Goal: Contribute content

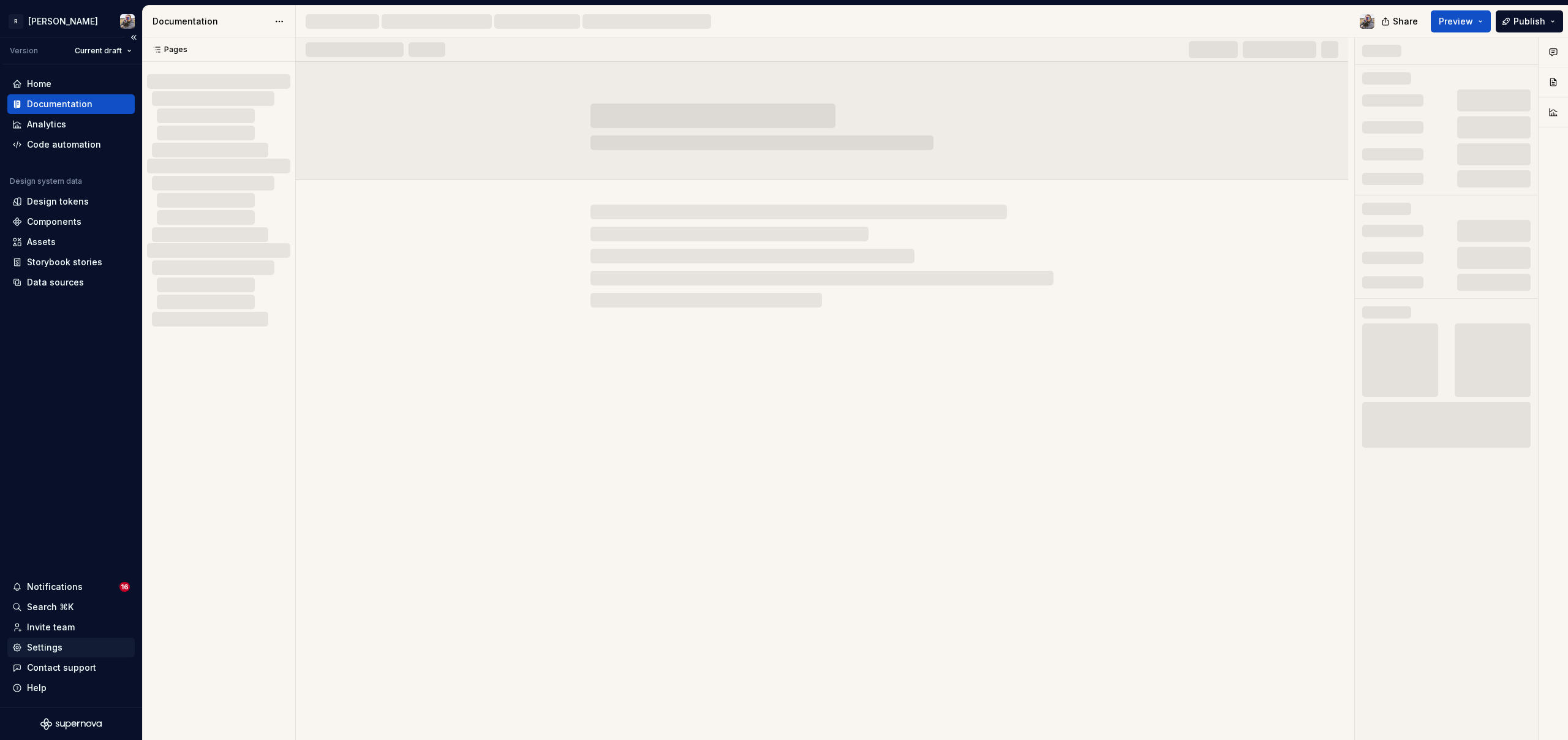
click at [52, 645] on div "Settings" at bounding box center [45, 647] width 36 height 12
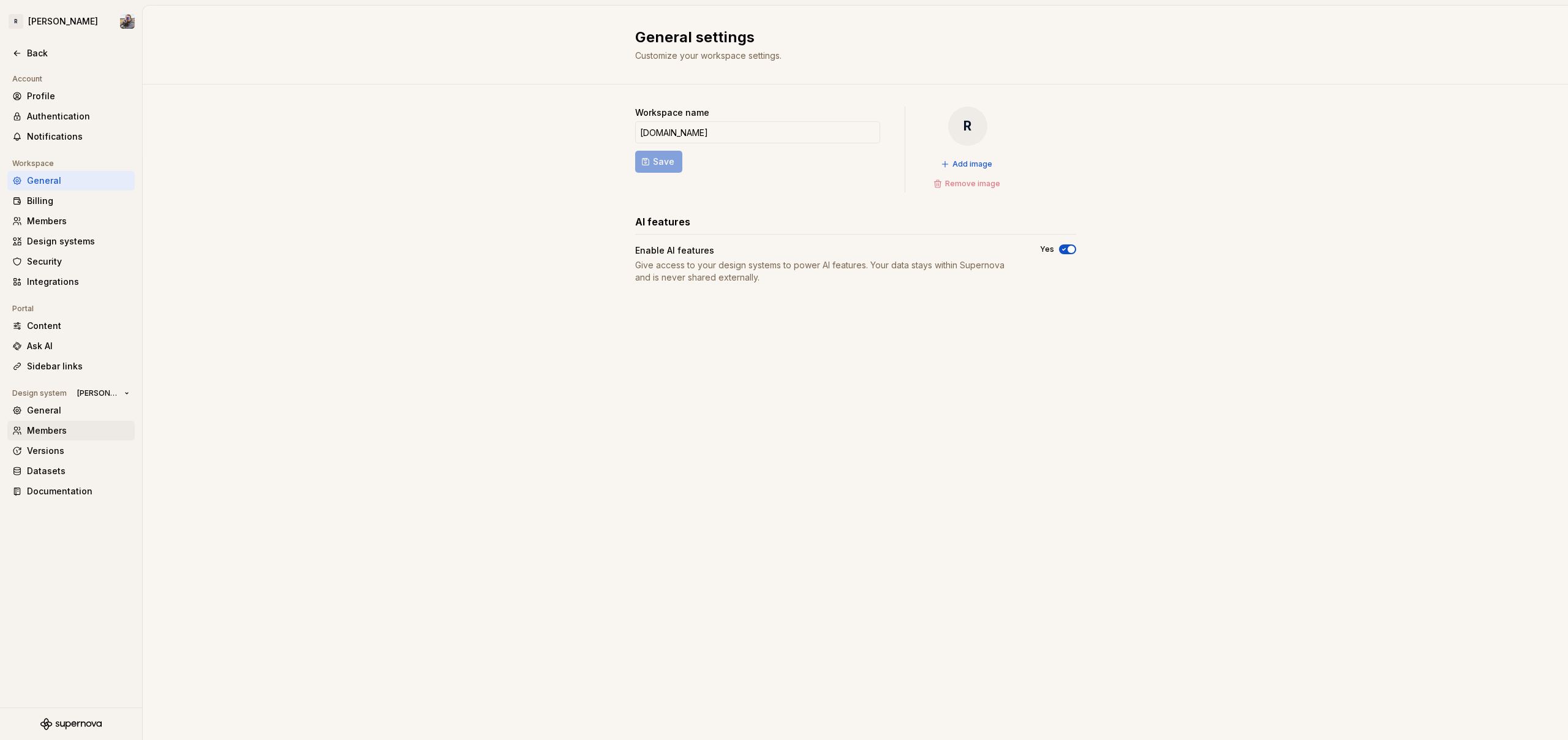
click at [56, 438] on div "Members" at bounding box center [71, 430] width 128 height 19
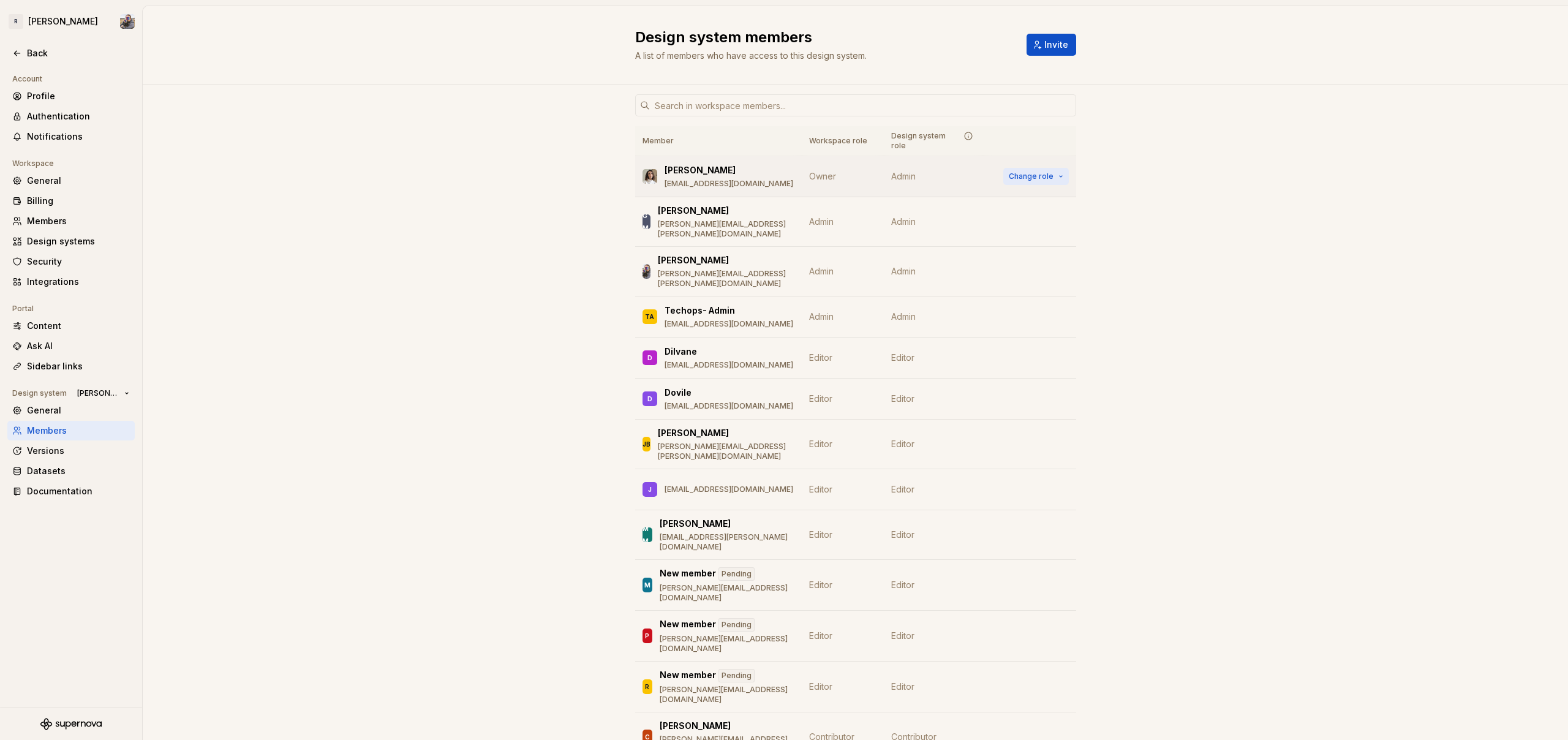
click at [1038, 172] on span "Change role" at bounding box center [1031, 177] width 45 height 10
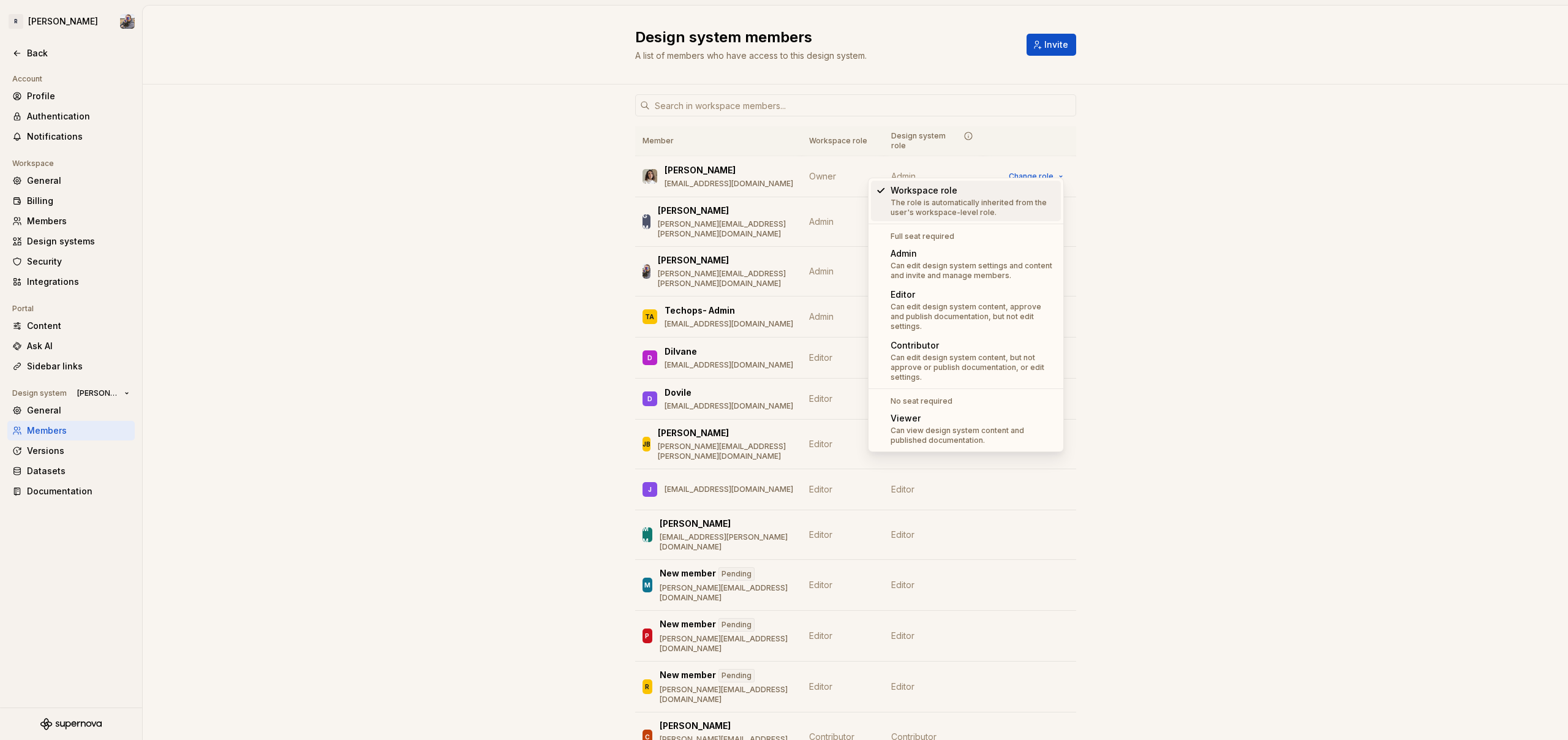
click at [1220, 168] on div "Member Workspace role Design system role [PERSON_NAME] [PERSON_NAME][EMAIL_ADDR…" at bounding box center [855, 496] width 1425 height 824
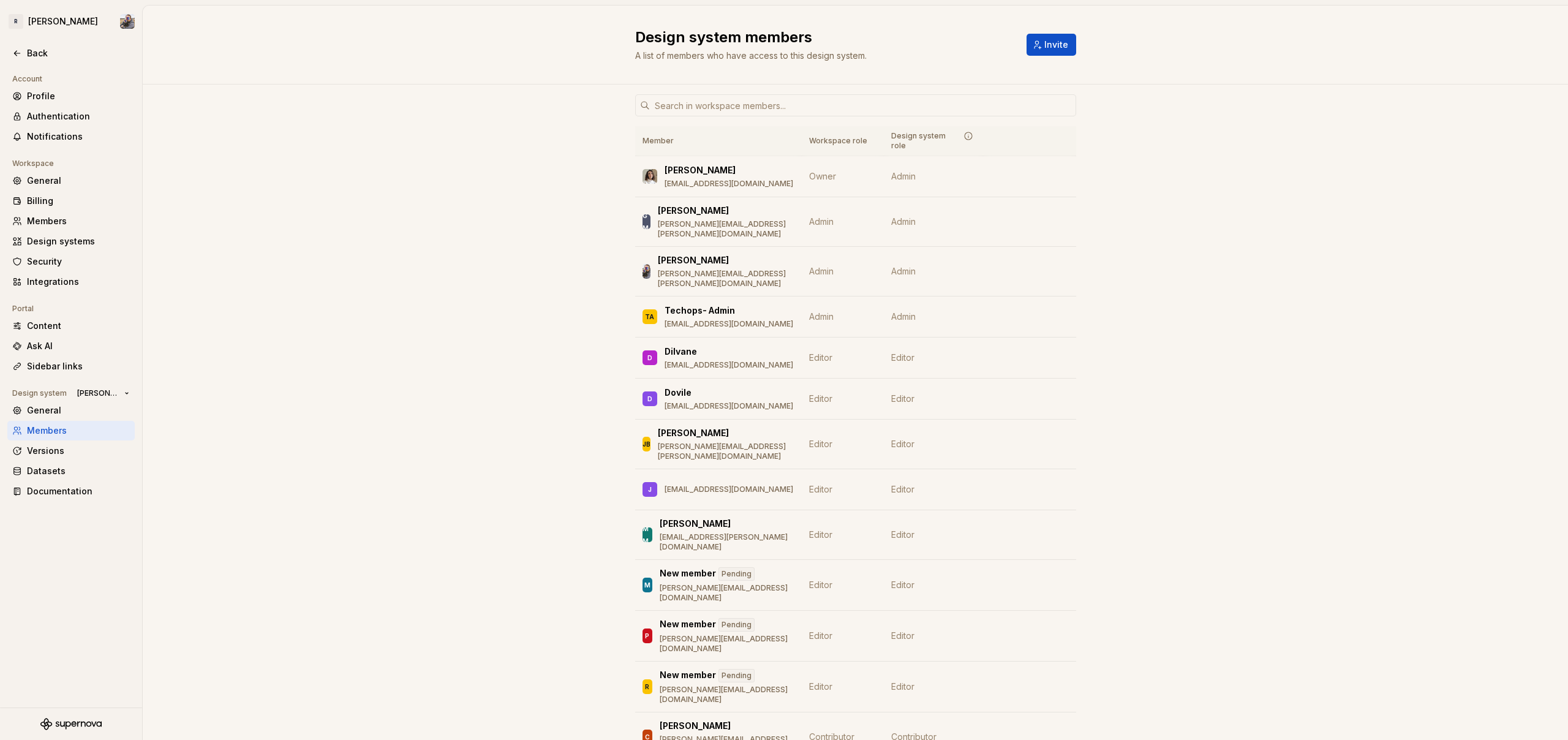
click at [400, 200] on div "Member Workspace role Design system role [PERSON_NAME] [PERSON_NAME][EMAIL_ADDR…" at bounding box center [855, 496] width 1425 height 824
click at [56, 55] on div "Back" at bounding box center [79, 53] width 103 height 12
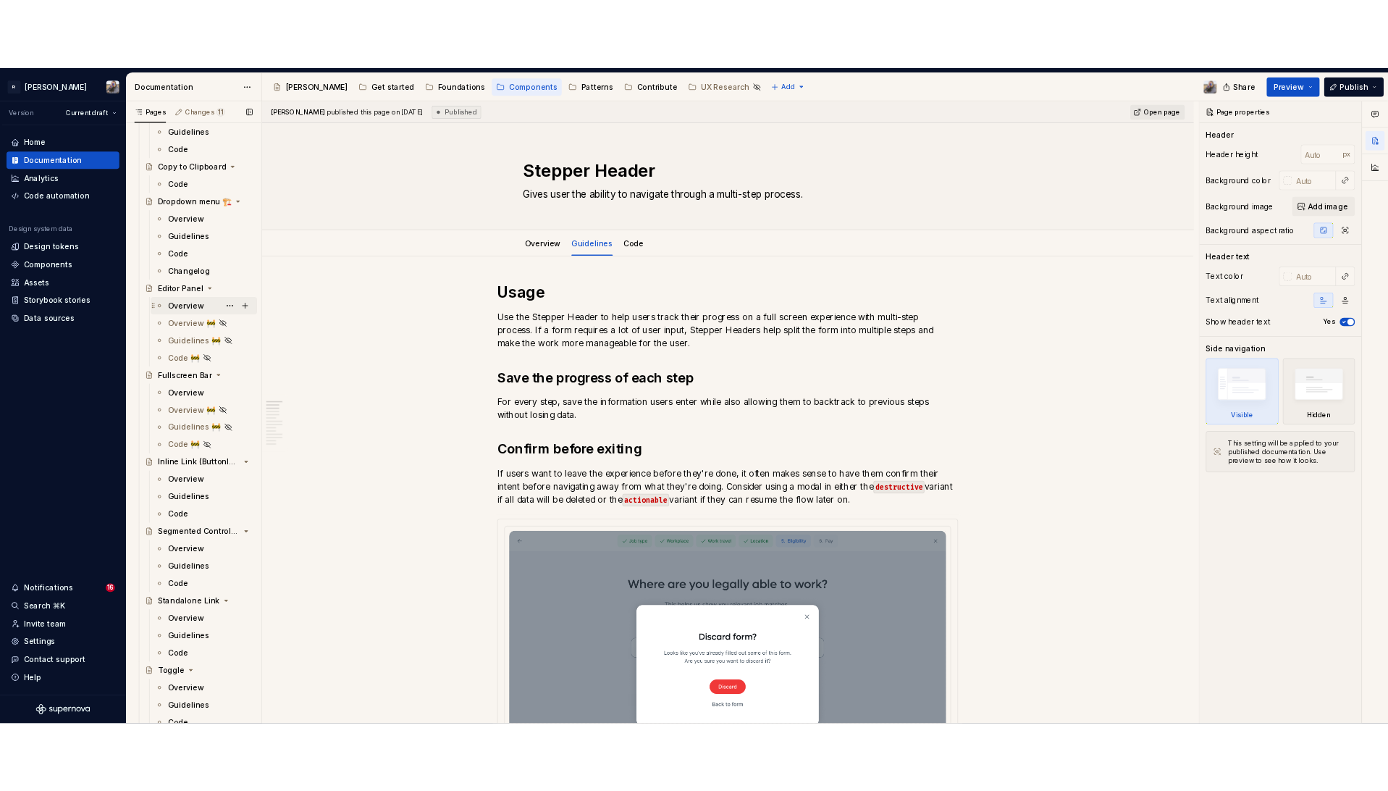
scroll to position [991, 0]
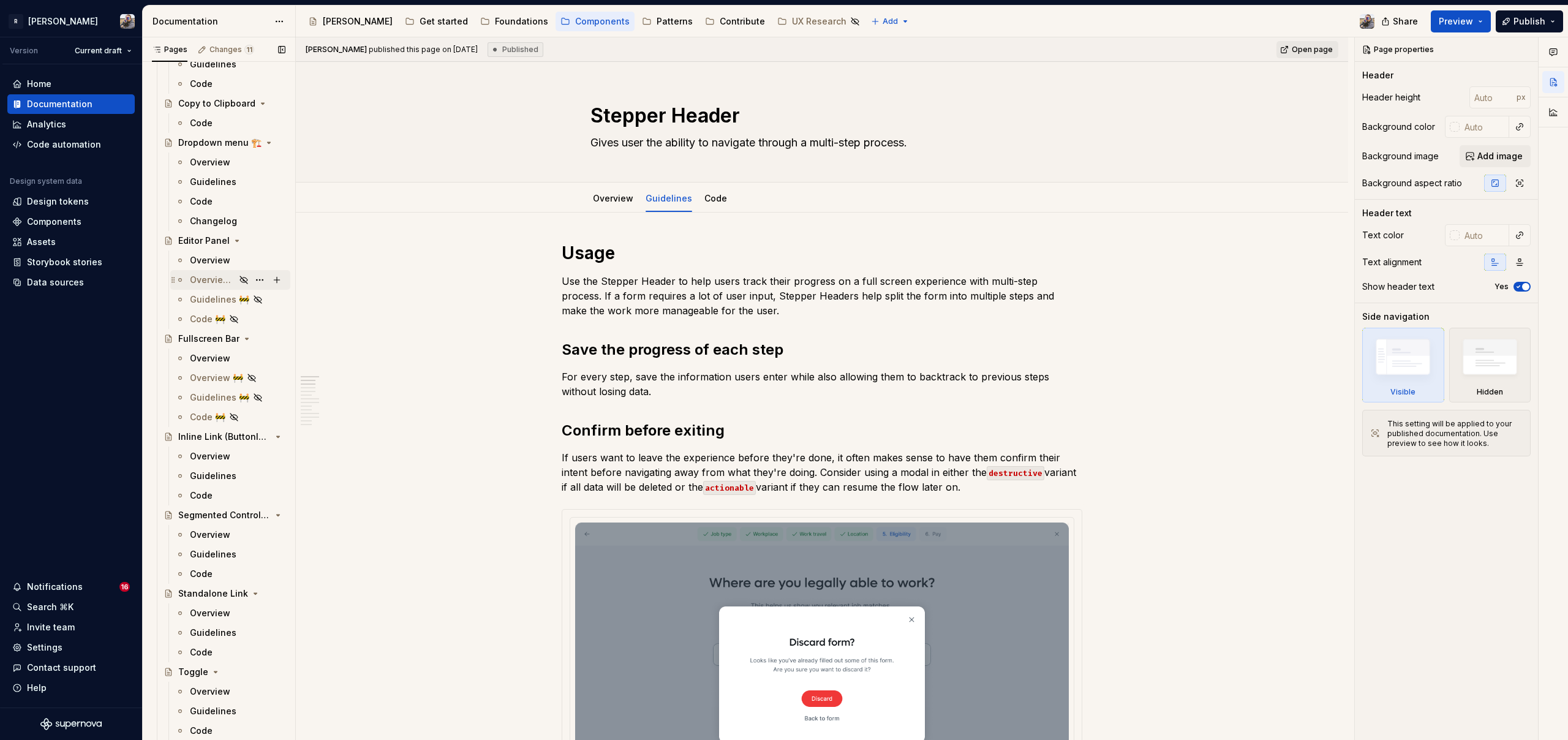
click at [210, 279] on div "Overview 🚧" at bounding box center [213, 280] width 46 height 12
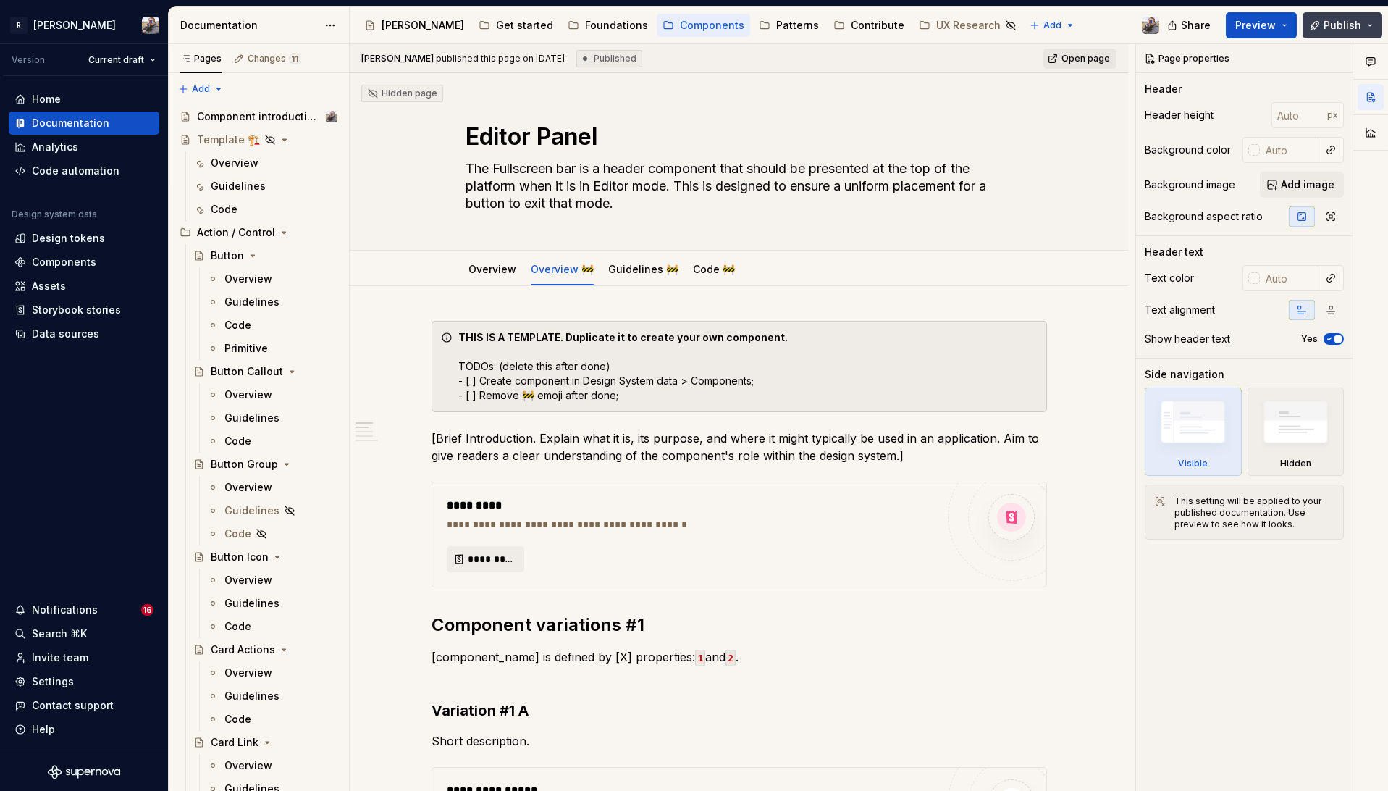
click at [1347, 22] on span "Publish" at bounding box center [1343, 25] width 38 height 14
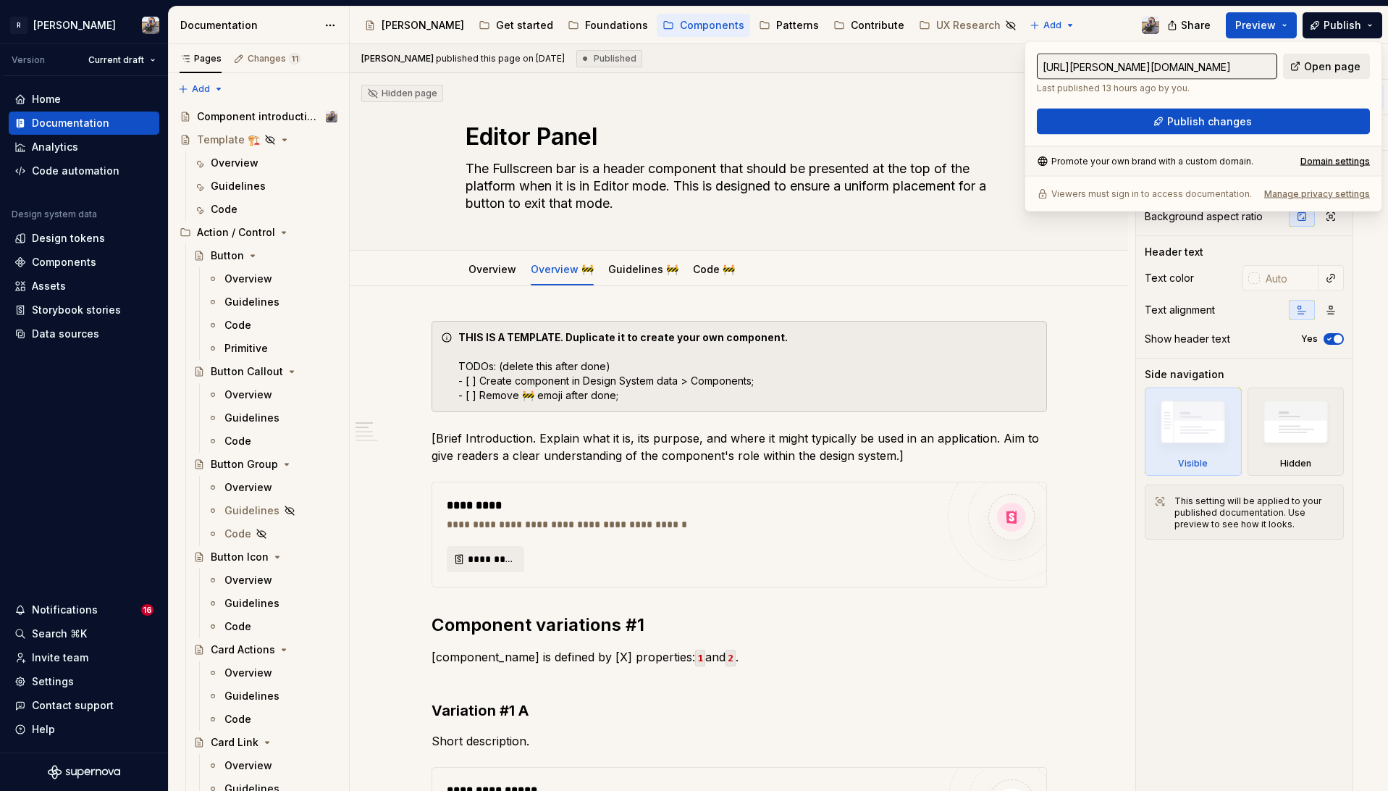
click at [1335, 66] on span "Open page" at bounding box center [1332, 66] width 56 height 14
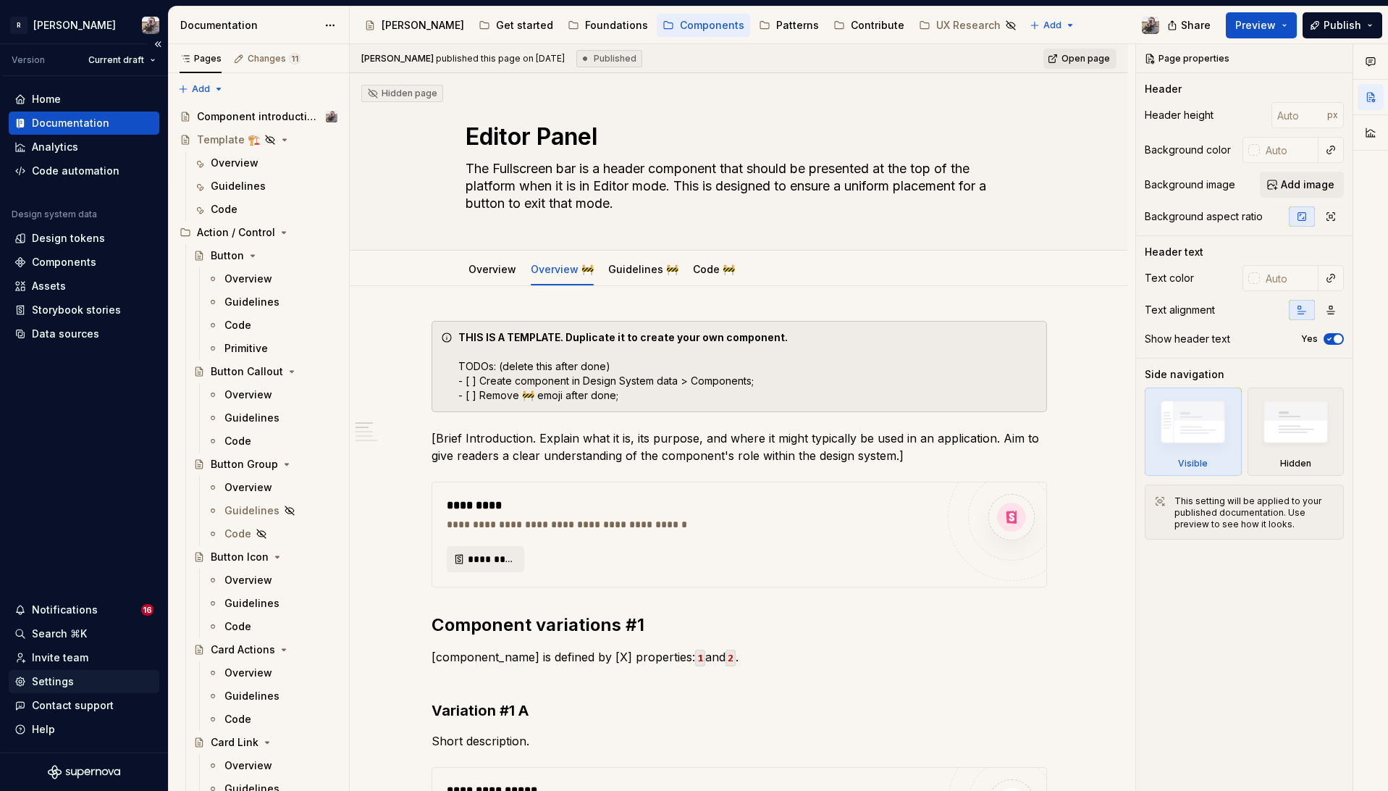
click at [67, 683] on div "Settings" at bounding box center [53, 681] width 42 height 14
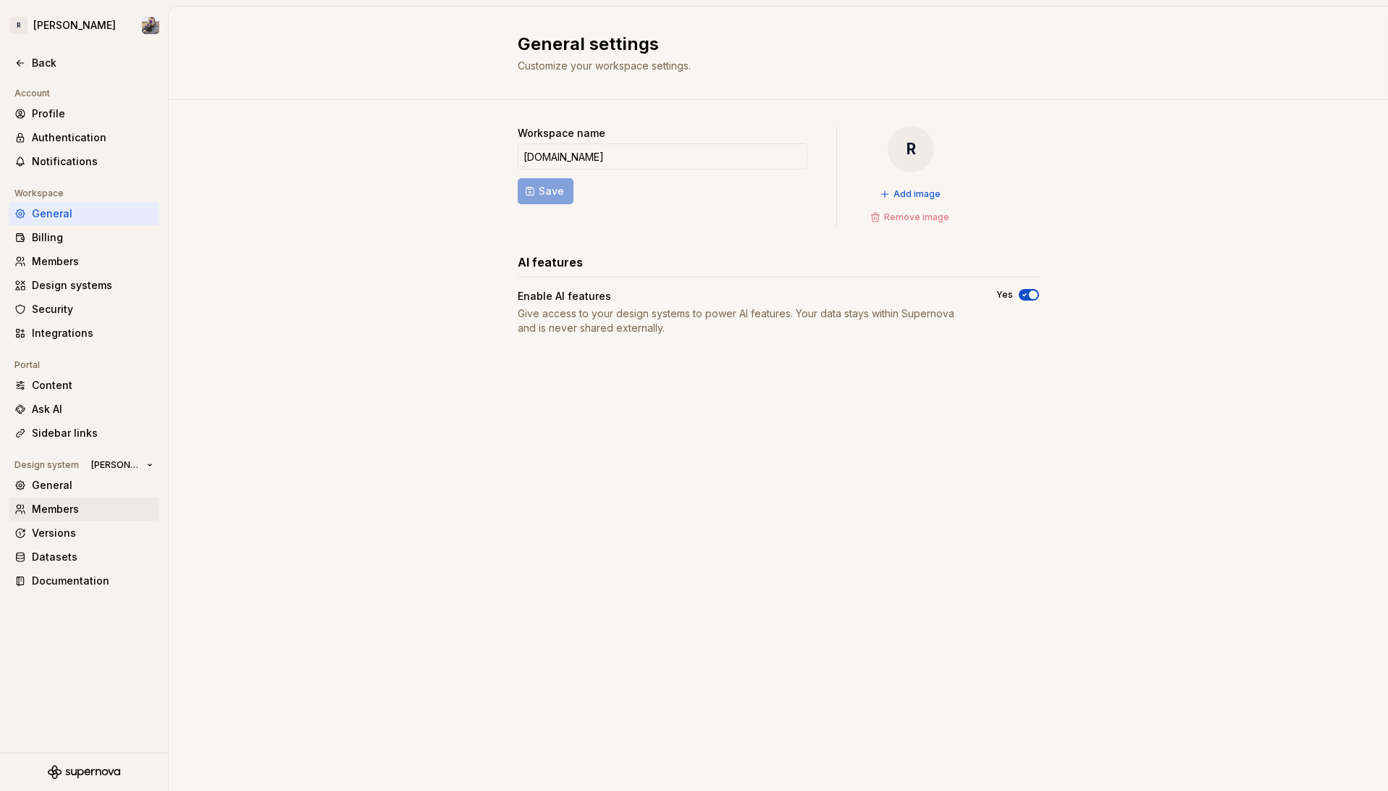
click at [66, 510] on div "Members" at bounding box center [93, 509] width 122 height 14
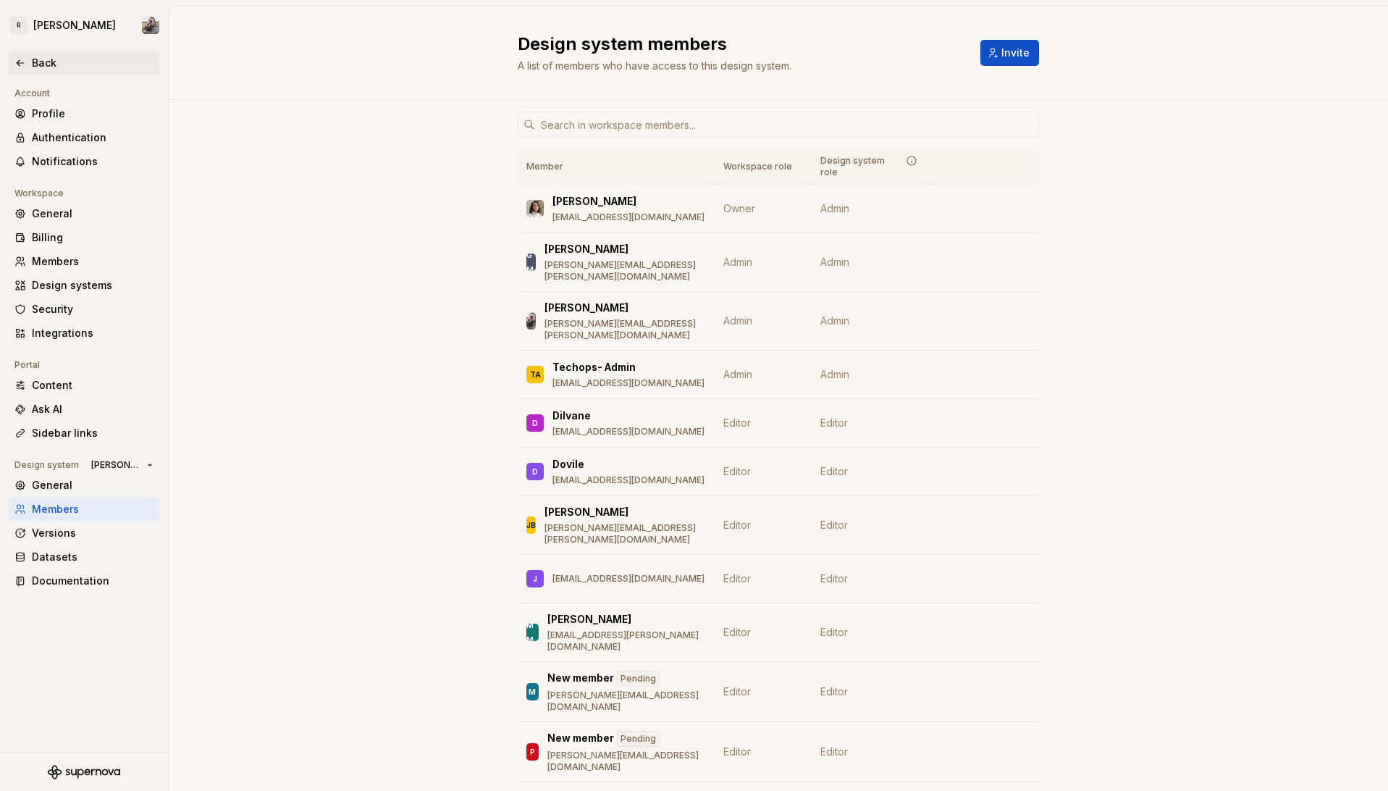
click at [64, 64] on div "Back" at bounding box center [93, 63] width 122 height 14
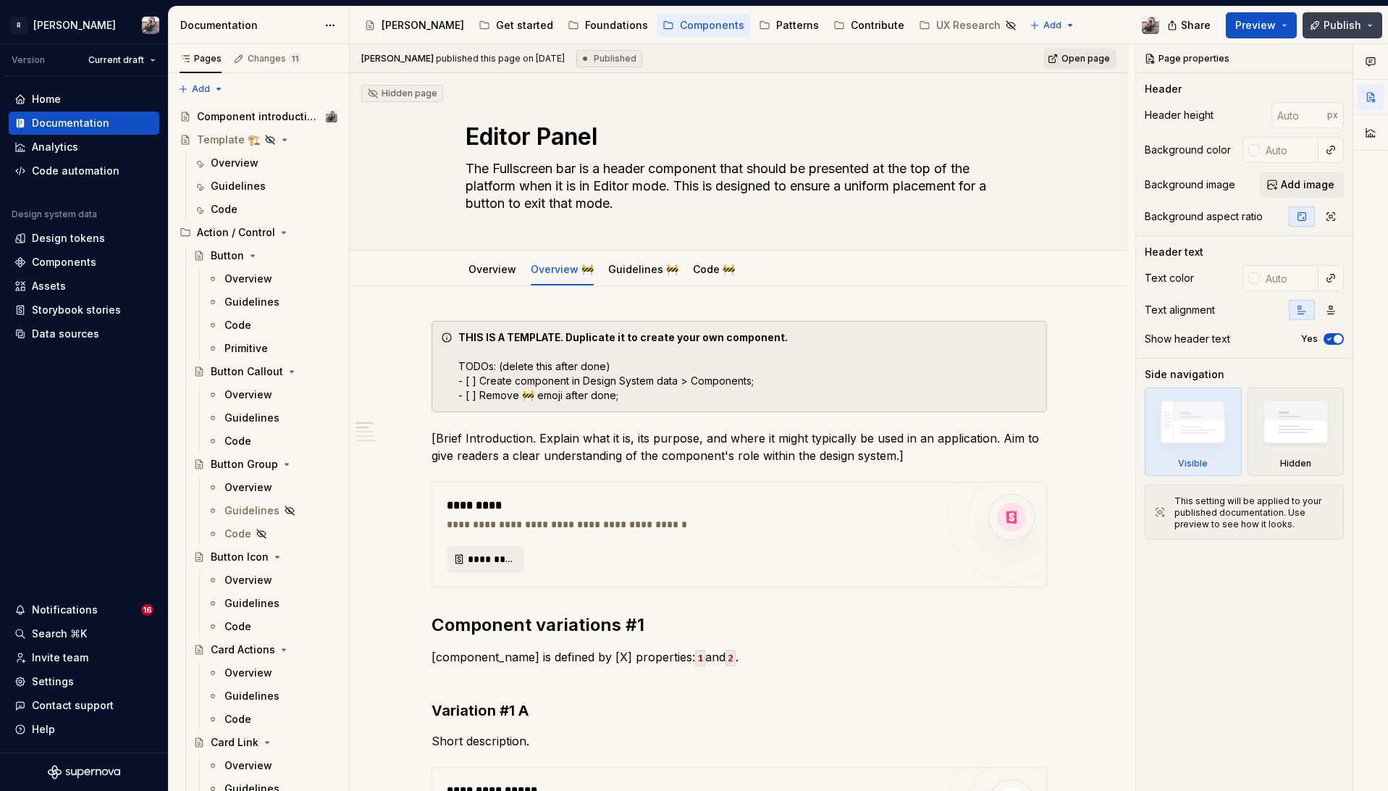
click at [1336, 20] on span "Publish" at bounding box center [1343, 25] width 38 height 14
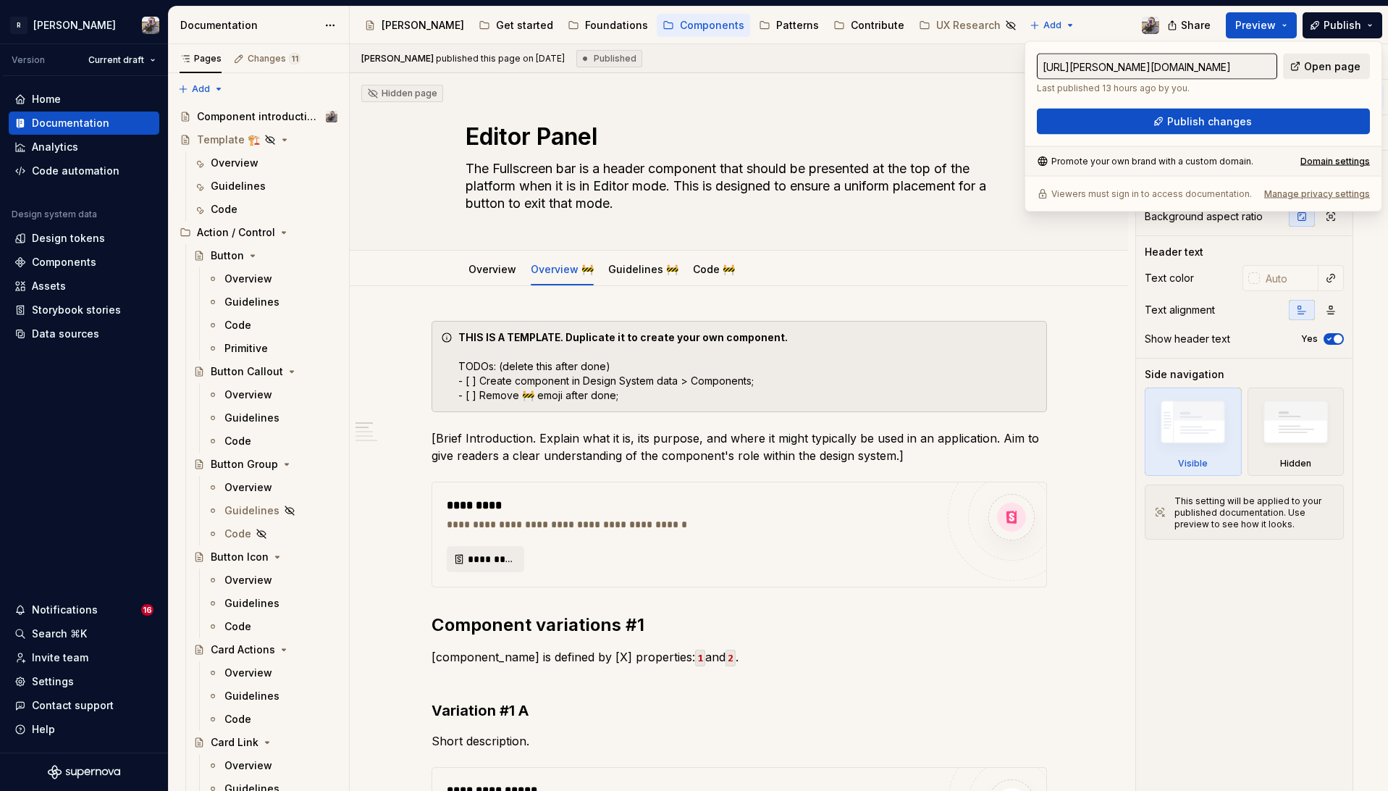
click at [1309, 69] on span "Open page" at bounding box center [1332, 66] width 56 height 14
click at [251, 283] on div "Overview" at bounding box center [249, 279] width 48 height 14
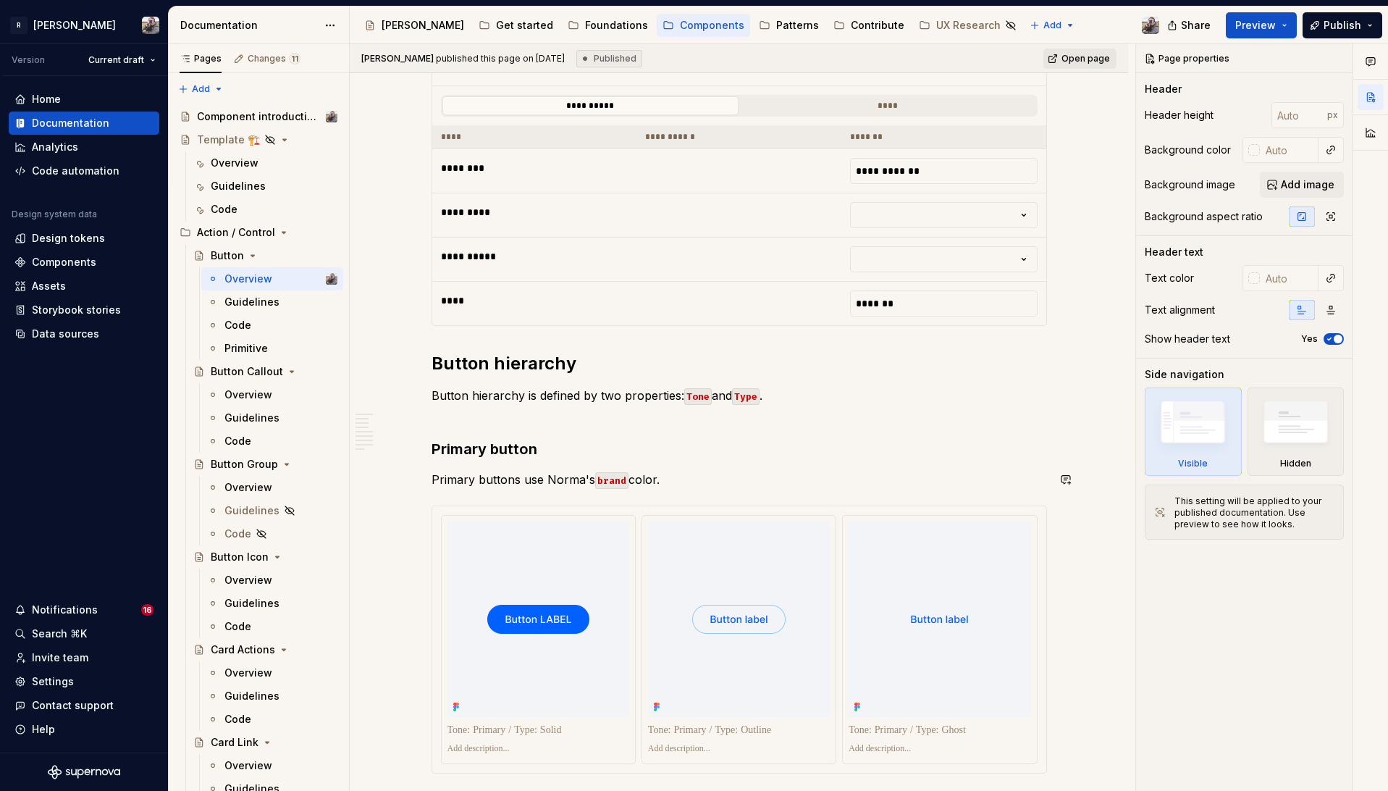
scroll to position [603, 0]
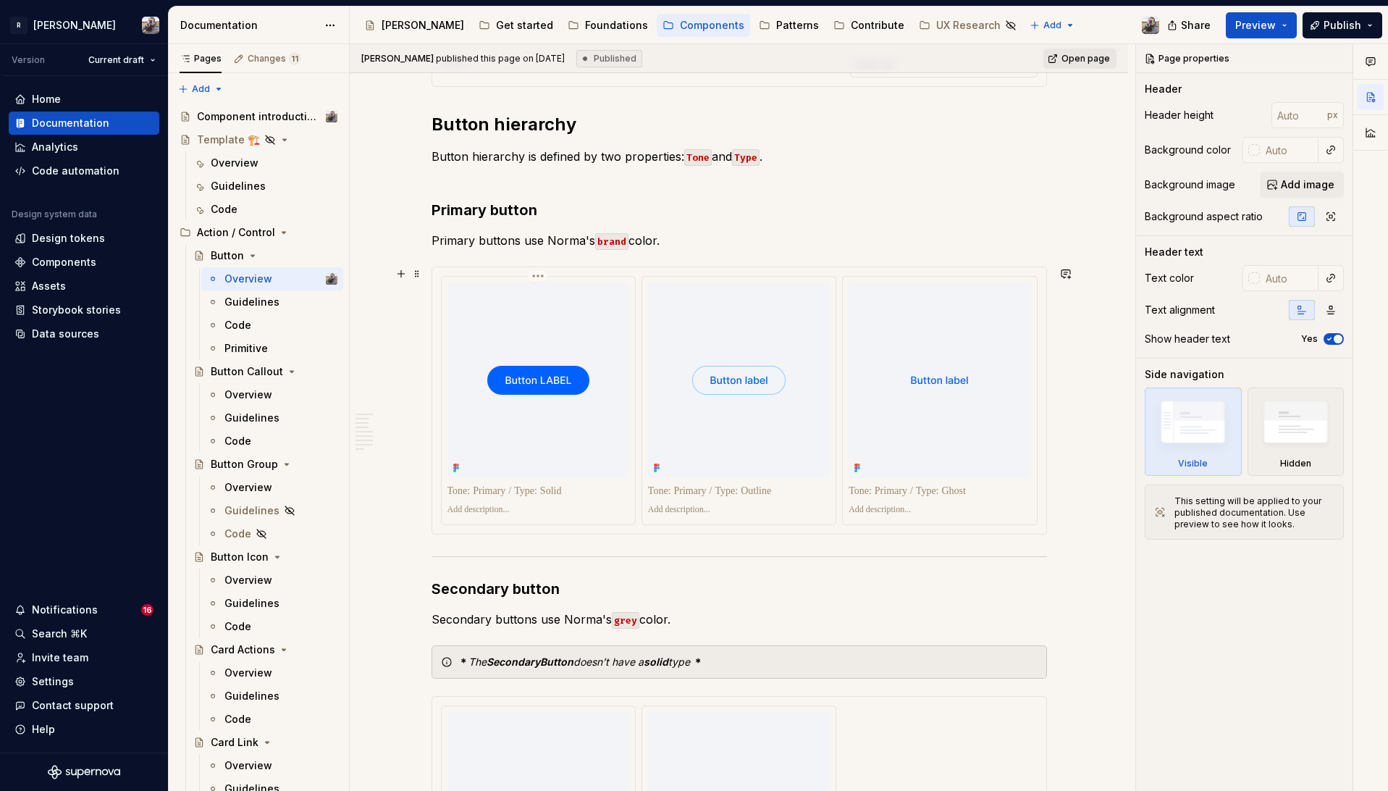
click at [571, 391] on img at bounding box center [538, 380] width 102 height 29
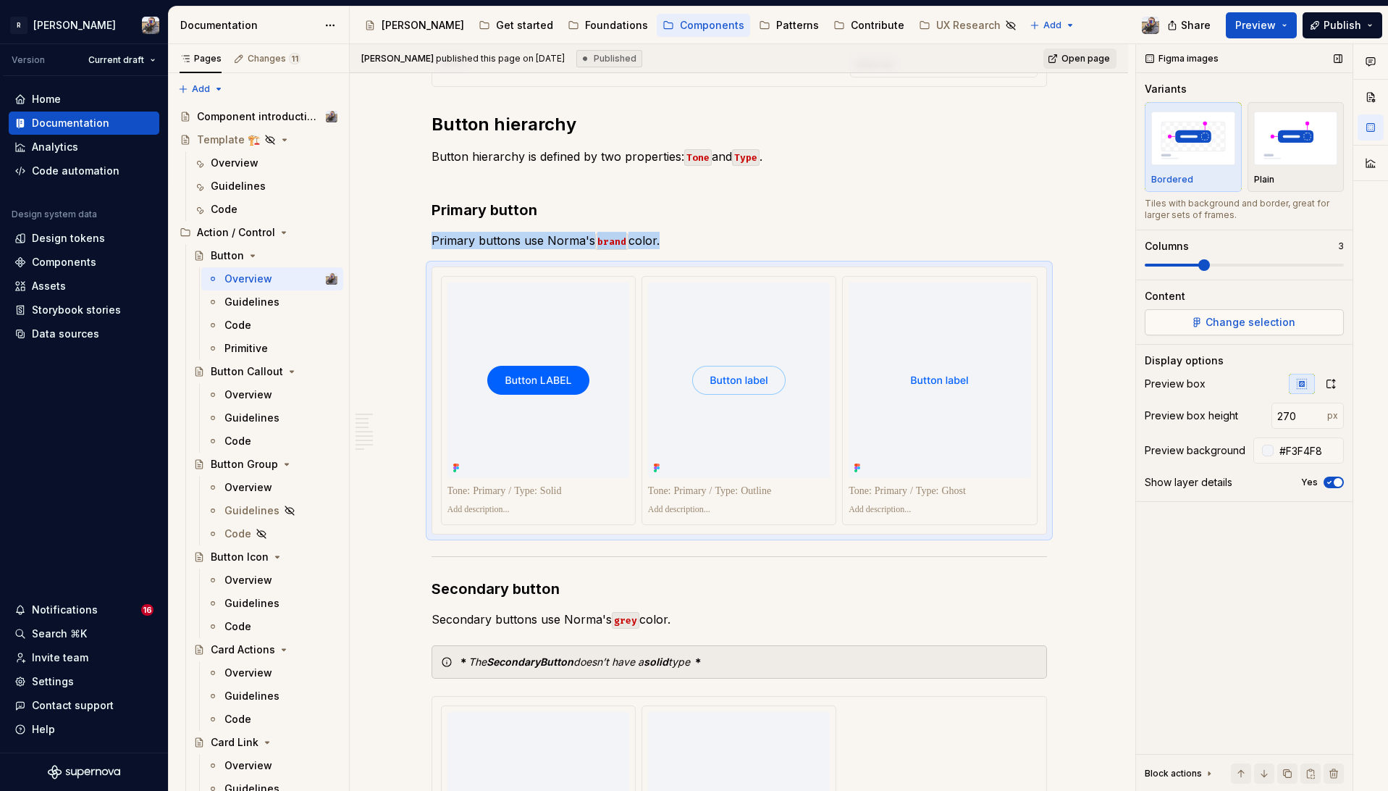
click at [1201, 313] on button "Change selection" at bounding box center [1244, 322] width 199 height 26
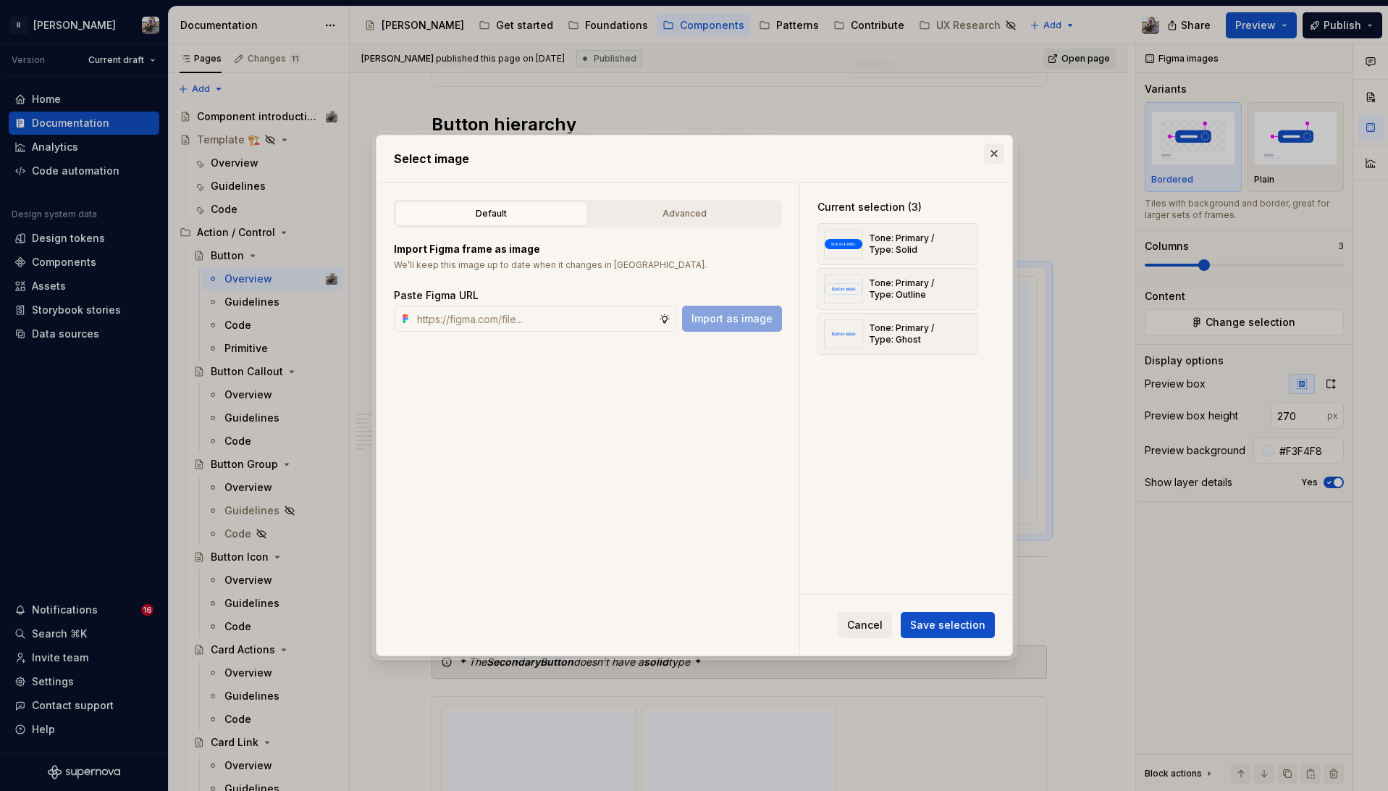
click at [994, 148] on button "button" at bounding box center [994, 153] width 20 height 20
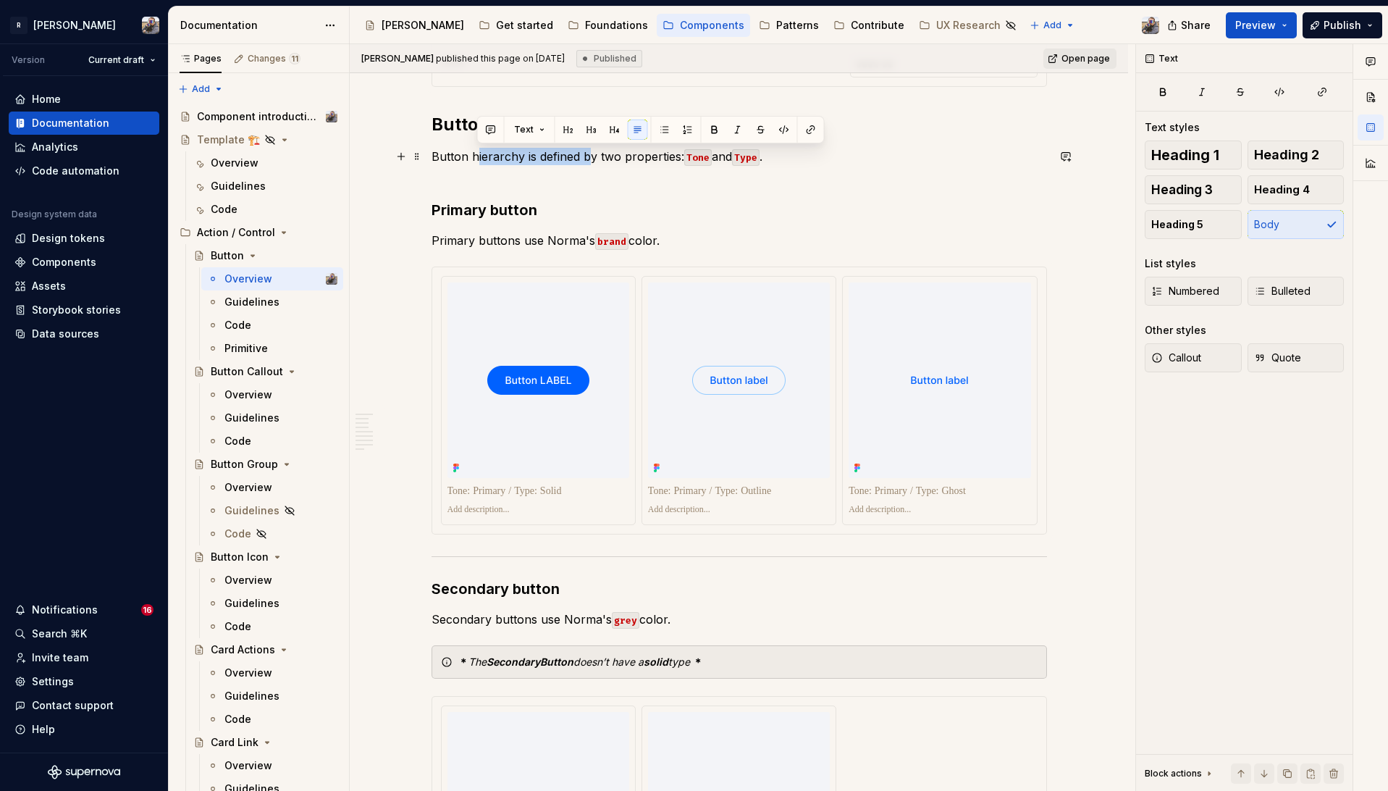
drag, startPoint x: 540, startPoint y: 155, endPoint x: 588, endPoint y: 153, distance: 47.8
click at [587, 153] on p "Button hierarchy is defined by two properties: Tone and Type ." at bounding box center [740, 165] width 616 height 35
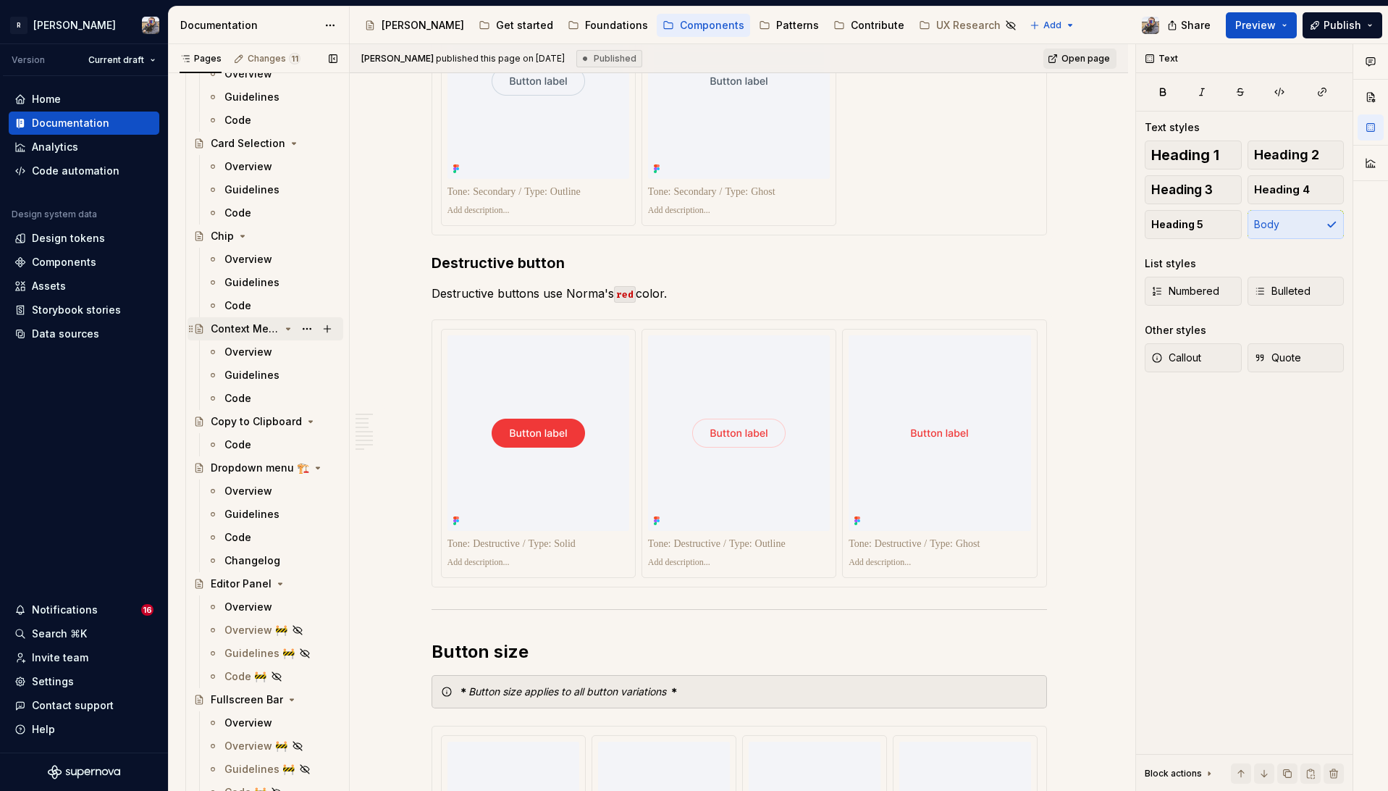
scroll to position [701, 0]
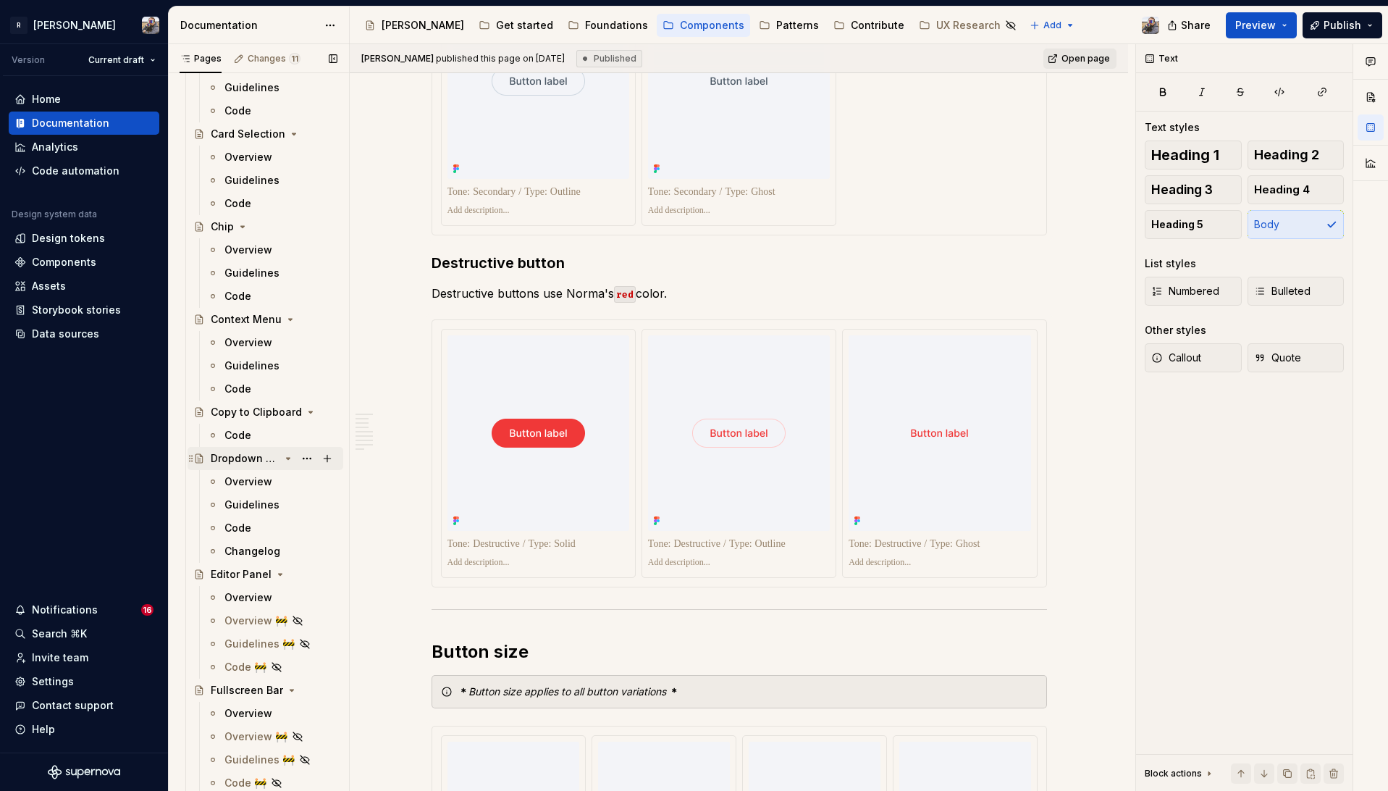
click at [260, 452] on div "Dropdown menu 🏗️" at bounding box center [245, 458] width 69 height 14
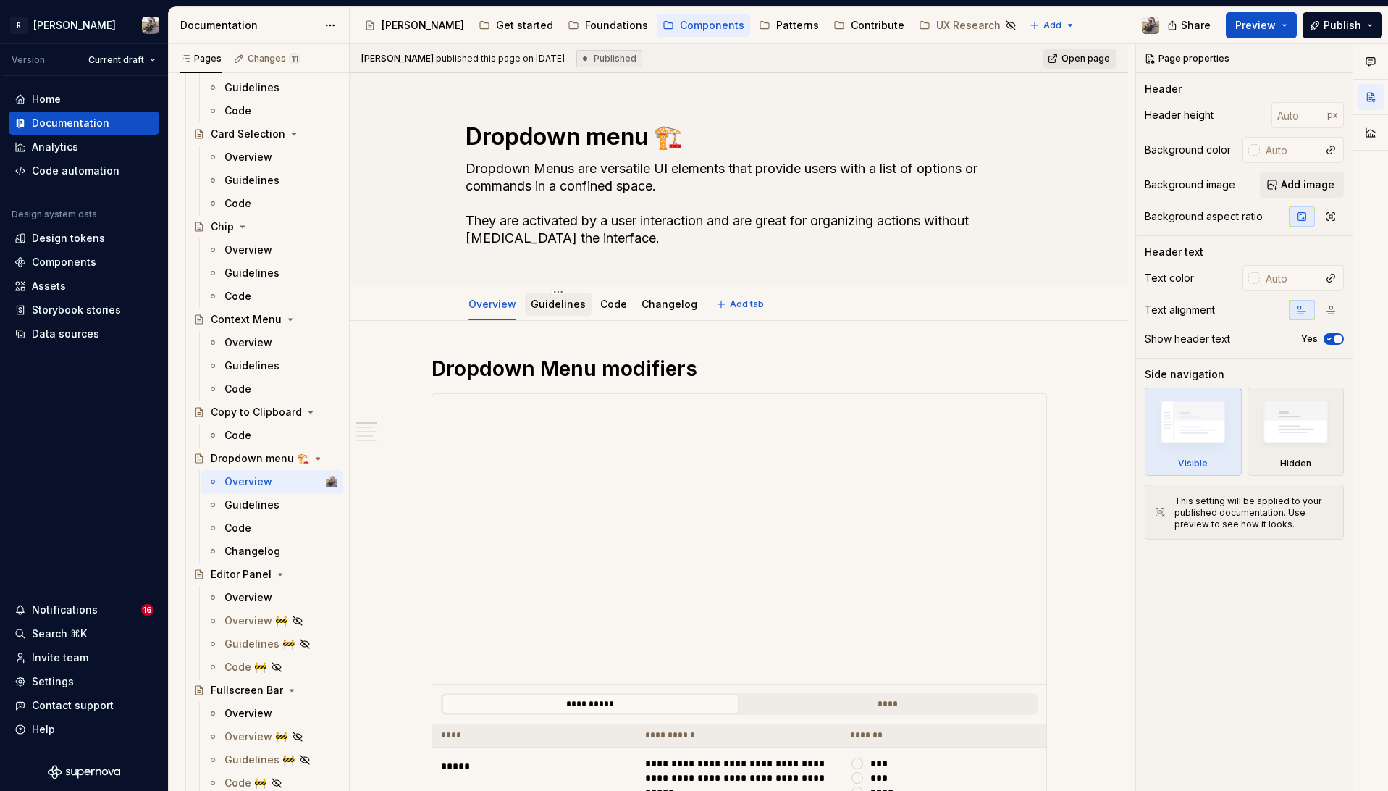
click at [548, 301] on link "Guidelines" at bounding box center [558, 304] width 55 height 12
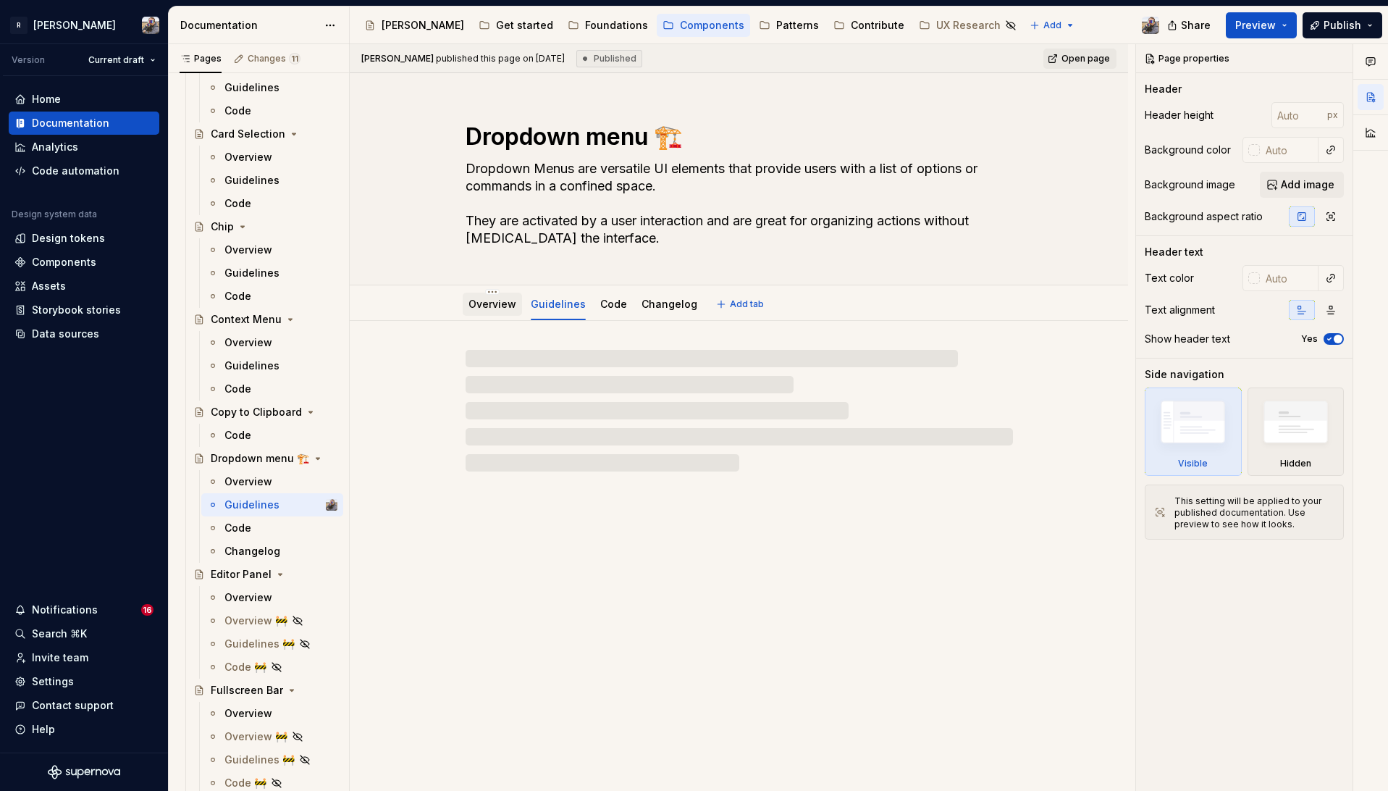
click at [492, 303] on link "Overview" at bounding box center [493, 304] width 48 height 12
click at [668, 145] on textarea "Dropdown menu 🏗️" at bounding box center [737, 136] width 548 height 35
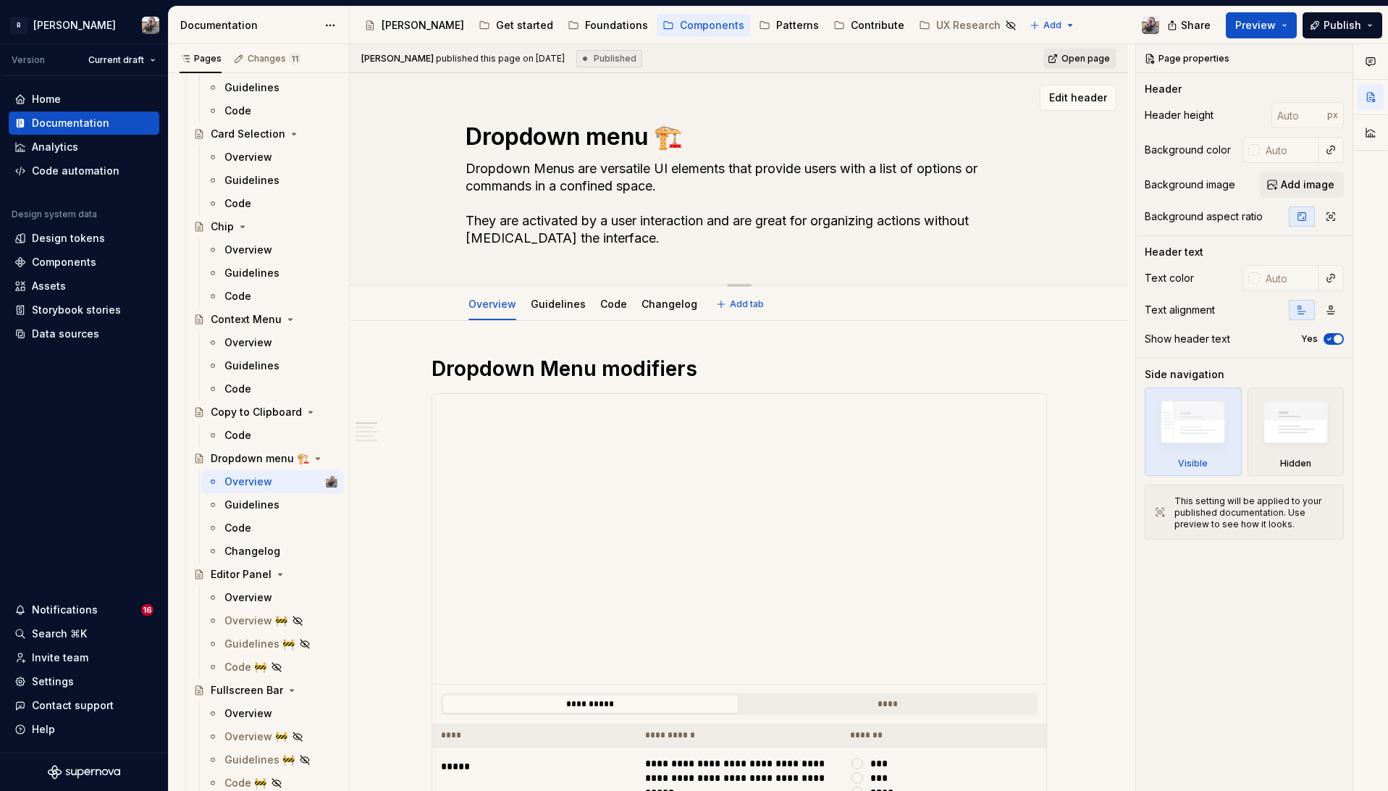
type textarea "*"
type textarea "Dropdown menu"
type textarea "*"
type textarea "Dropdown menu"
click at [860, 138] on textarea "Dropdown menu" at bounding box center [737, 136] width 548 height 35
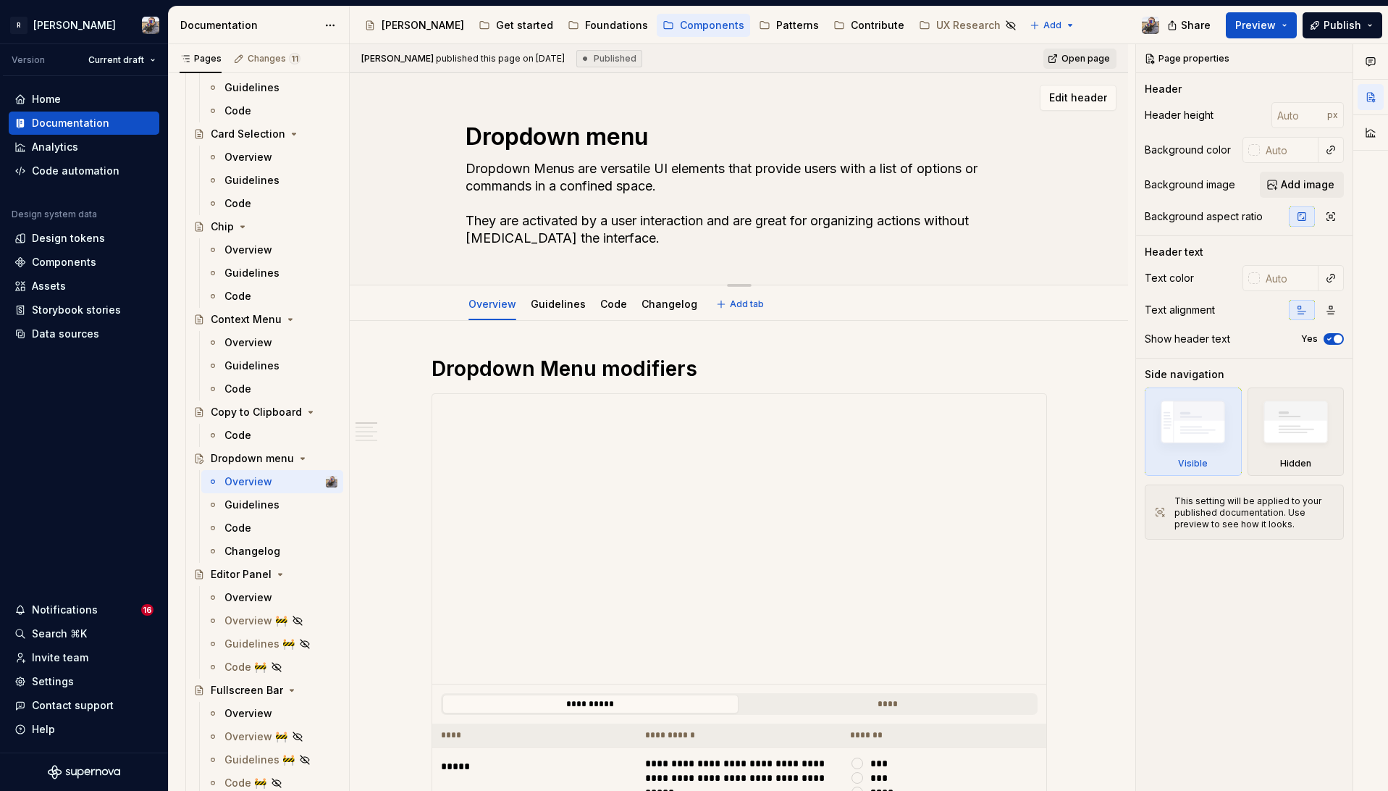
click at [763, 124] on textarea "Dropdown menu" at bounding box center [737, 136] width 548 height 35
type textarea "*"
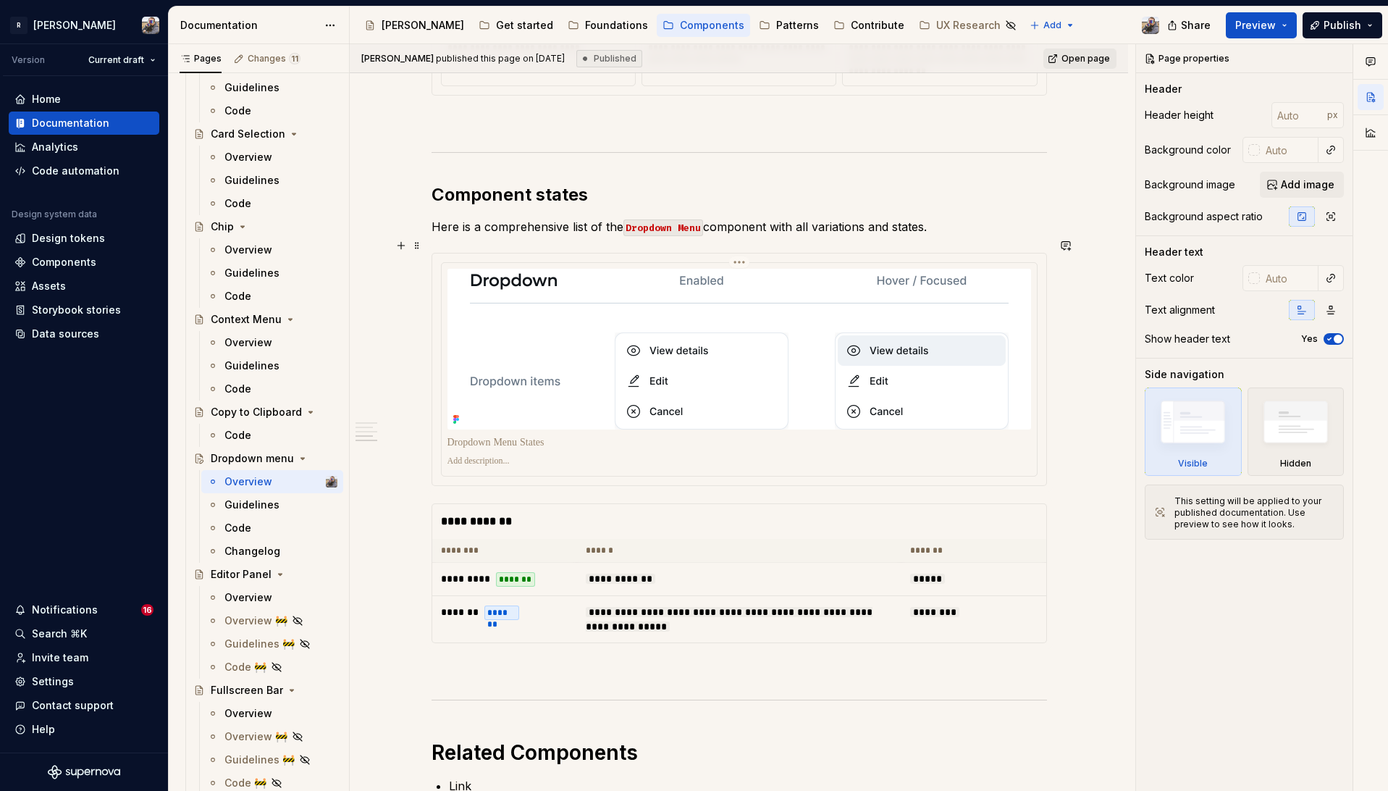
scroll to position [2798, 0]
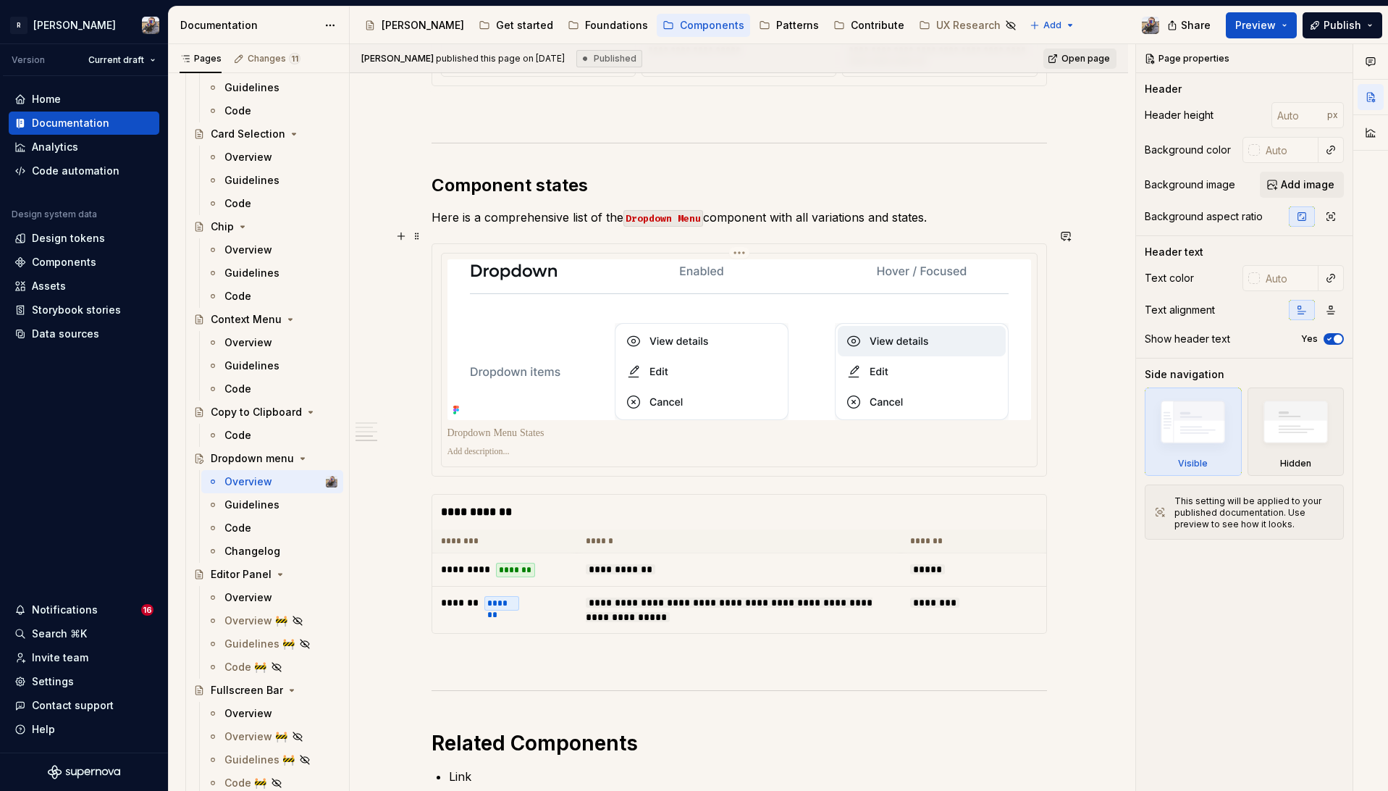
type textarea "Dropdown menu"
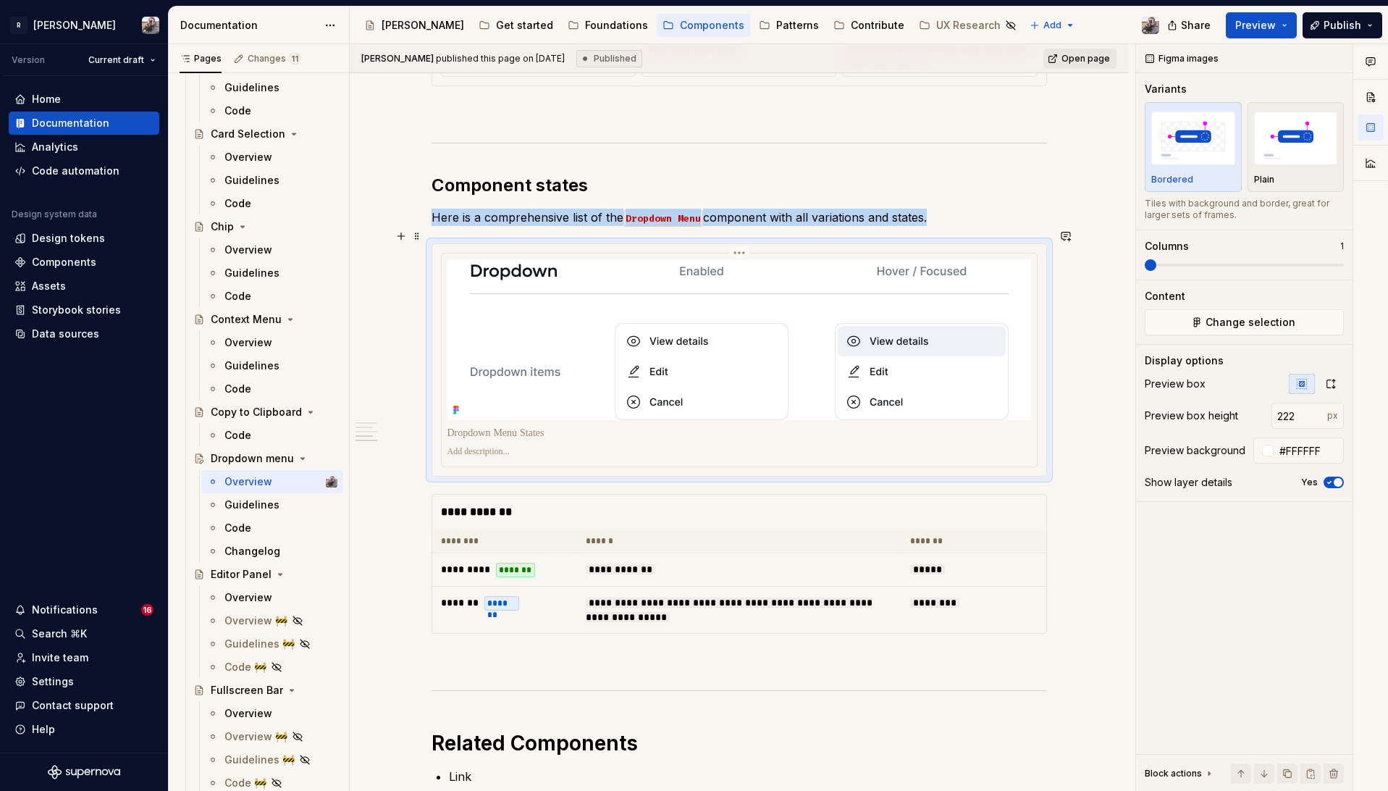
click at [471, 265] on img at bounding box center [739, 339] width 539 height 161
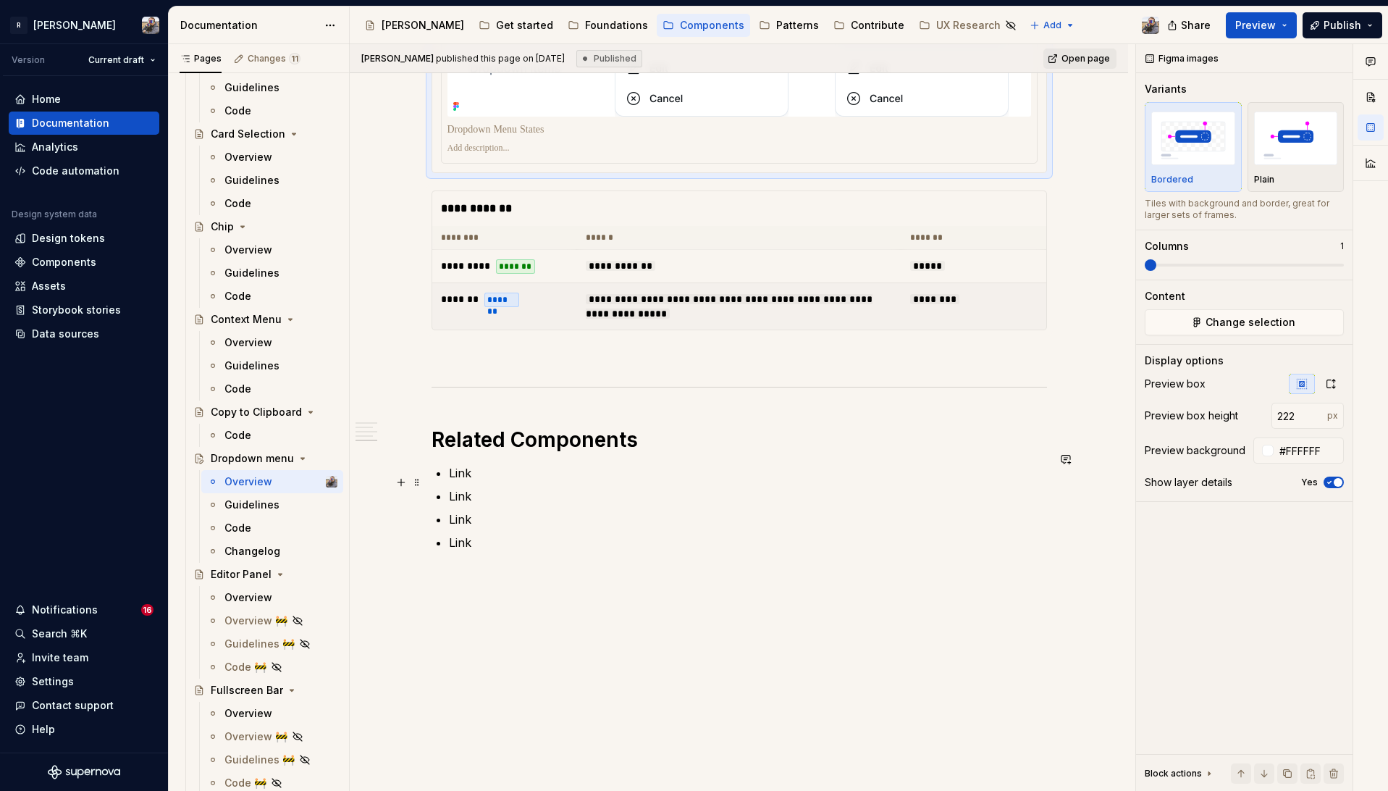
scroll to position [2928, 0]
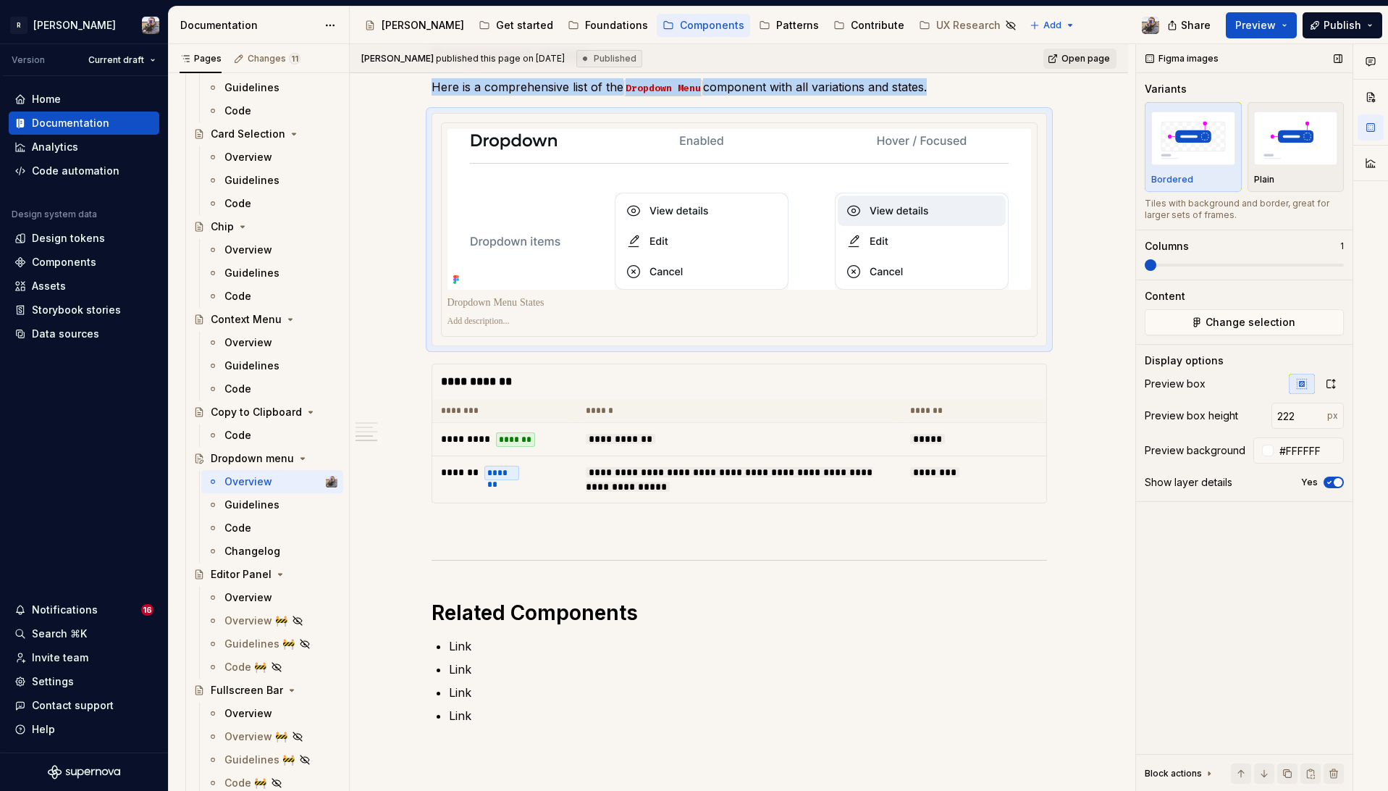
click at [1334, 482] on span "button" at bounding box center [1338, 482] width 9 height 9
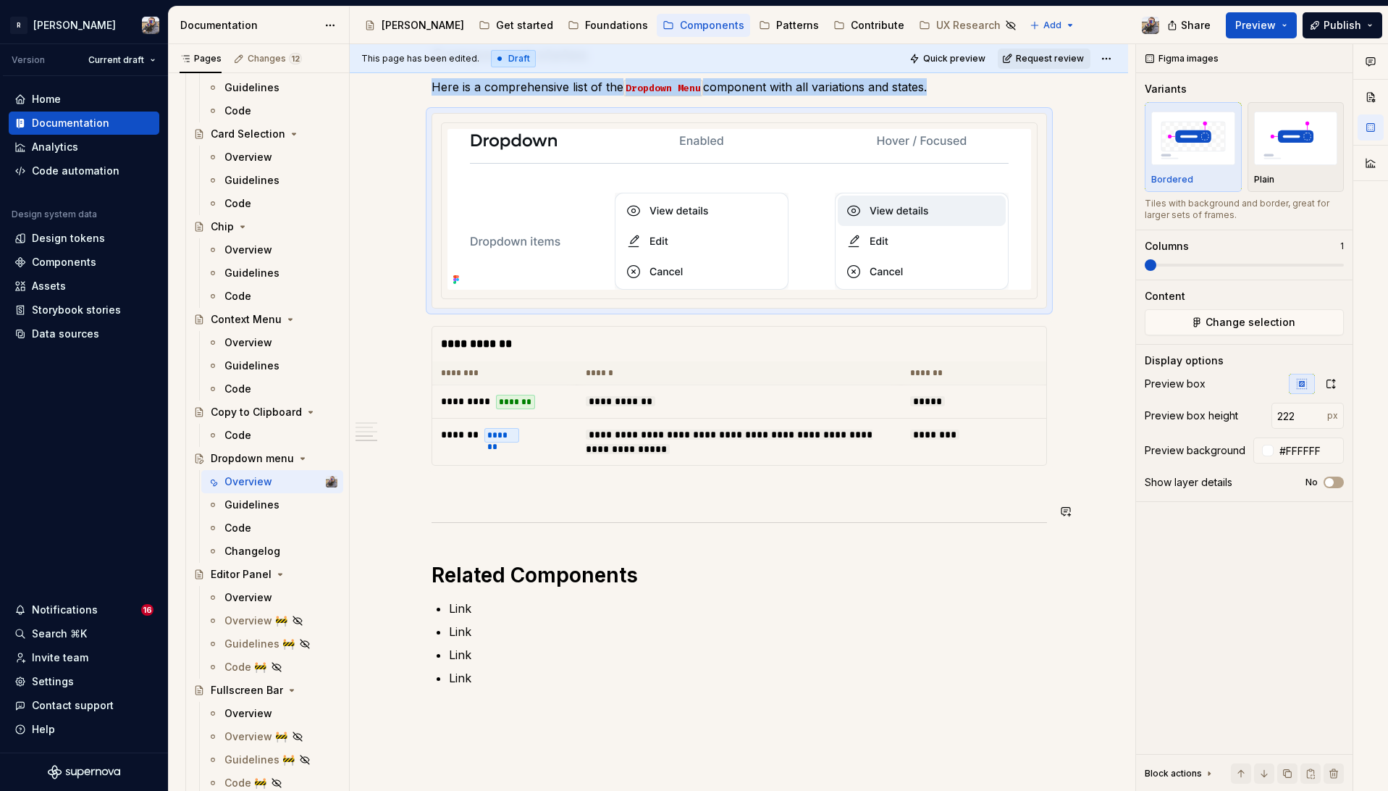
scroll to position [3063, 0]
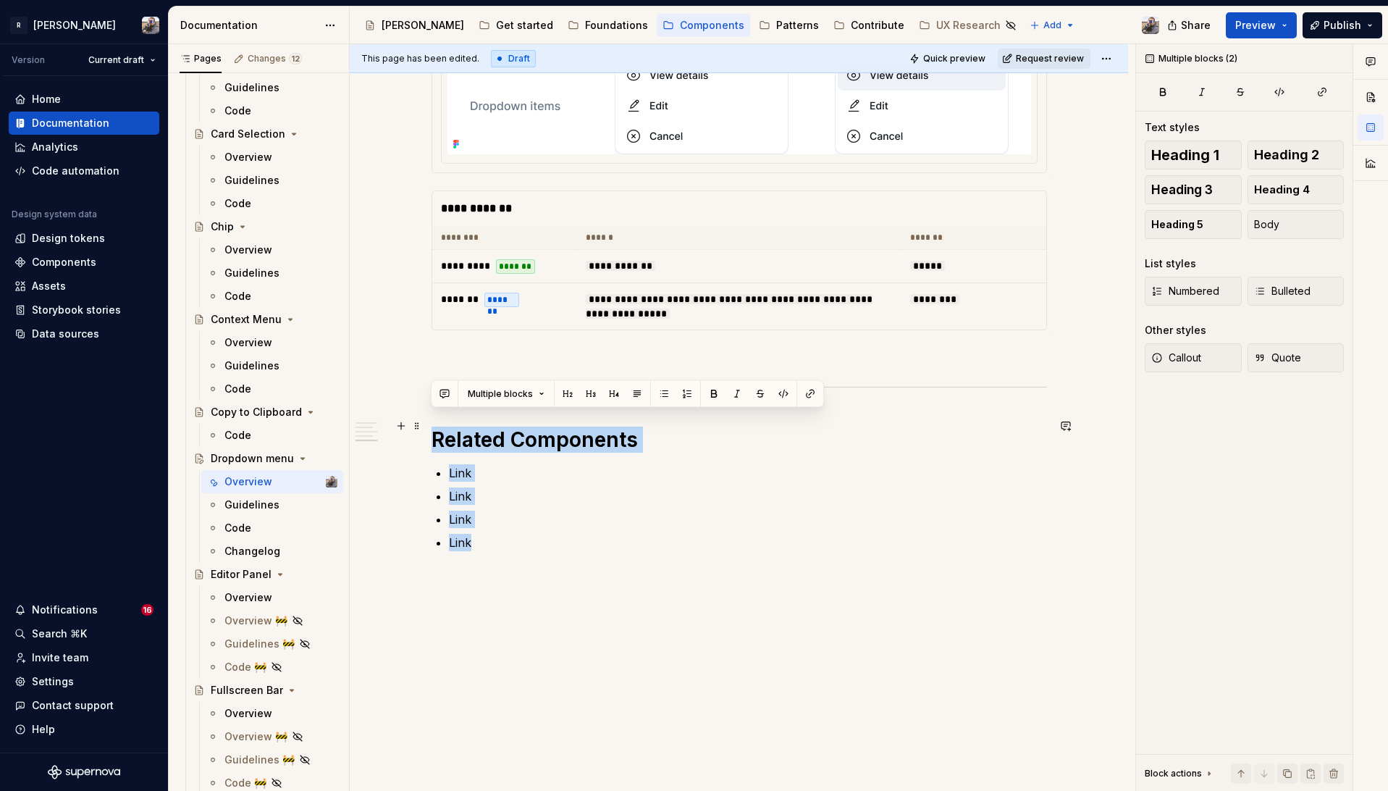
drag, startPoint x: 484, startPoint y: 545, endPoint x: 428, endPoint y: 416, distance: 139.8
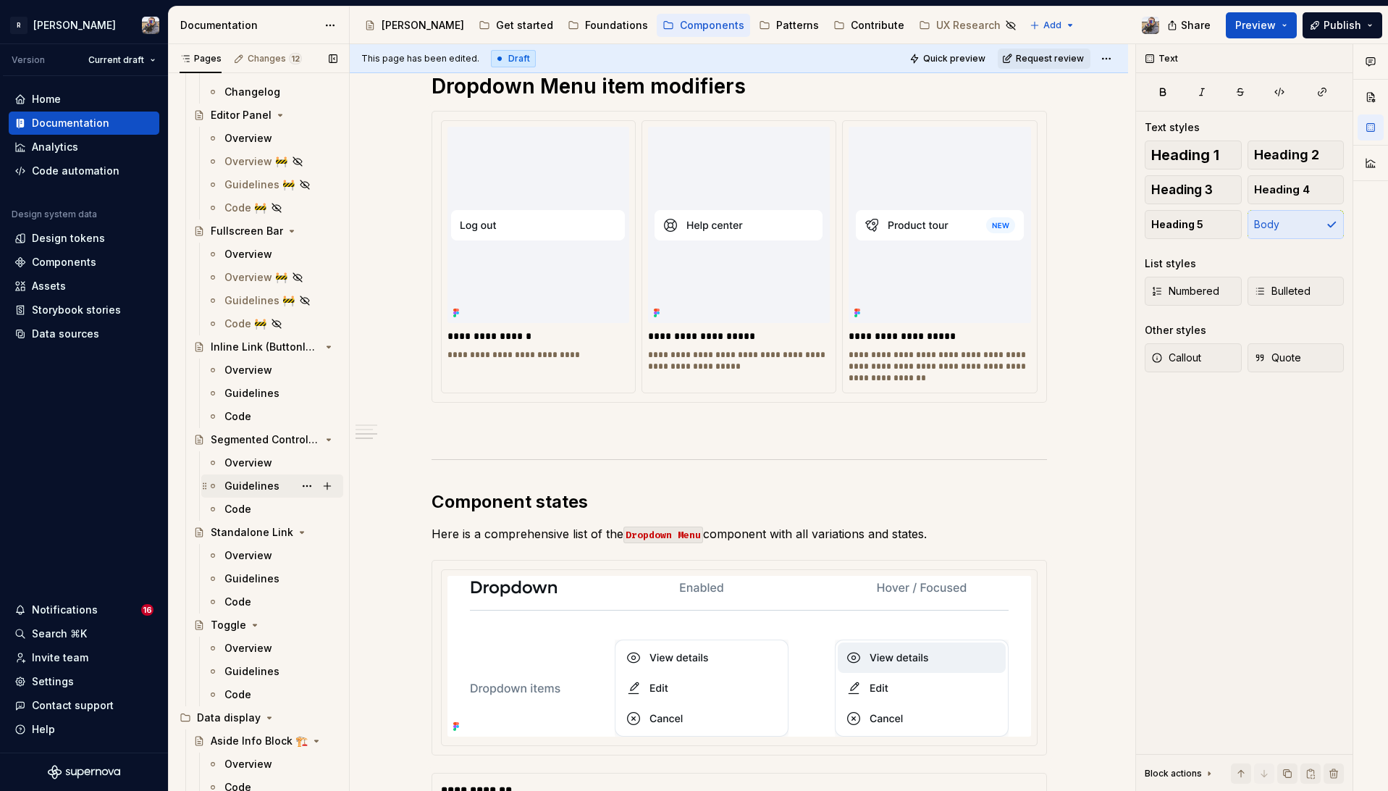
scroll to position [1170, 0]
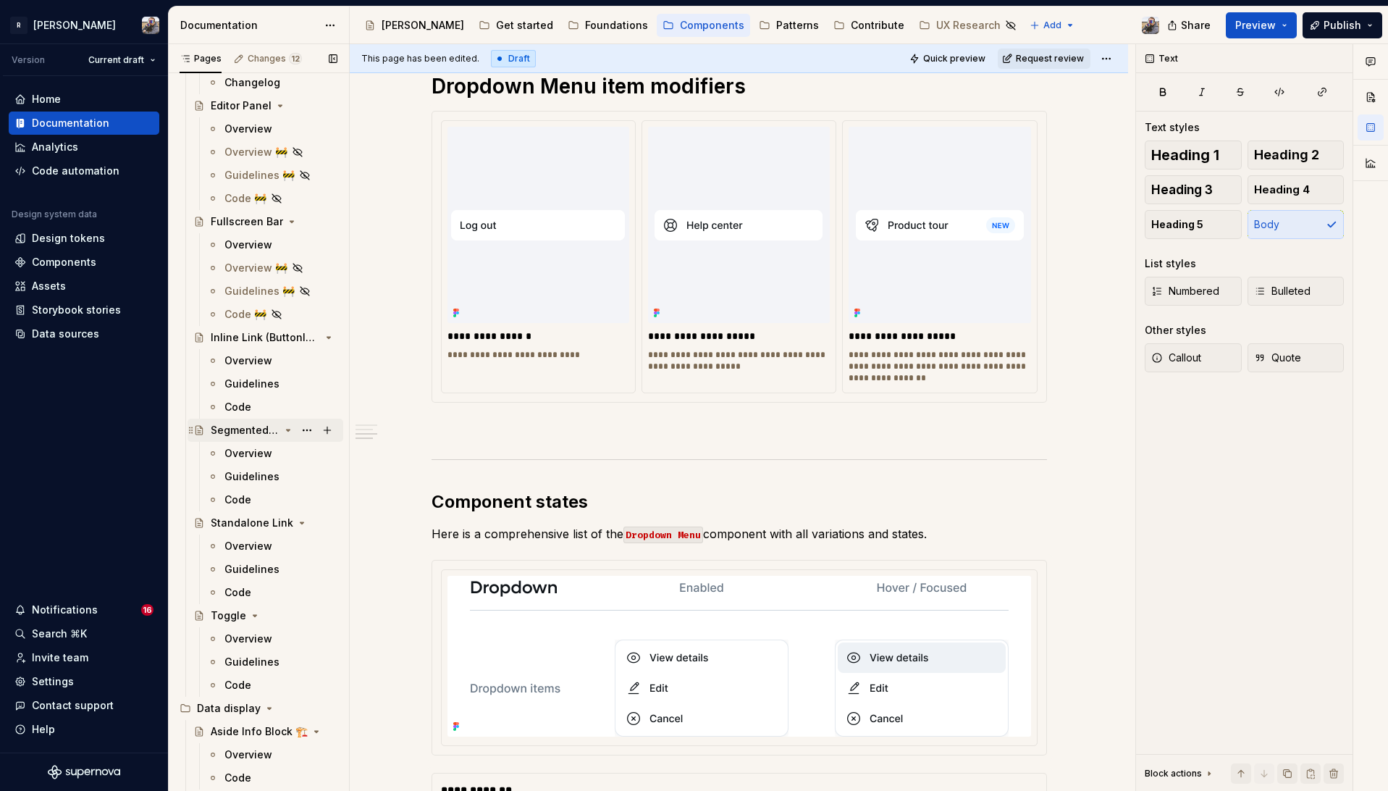
click at [247, 419] on div "Segmented Control 🏗️" at bounding box center [266, 430] width 156 height 23
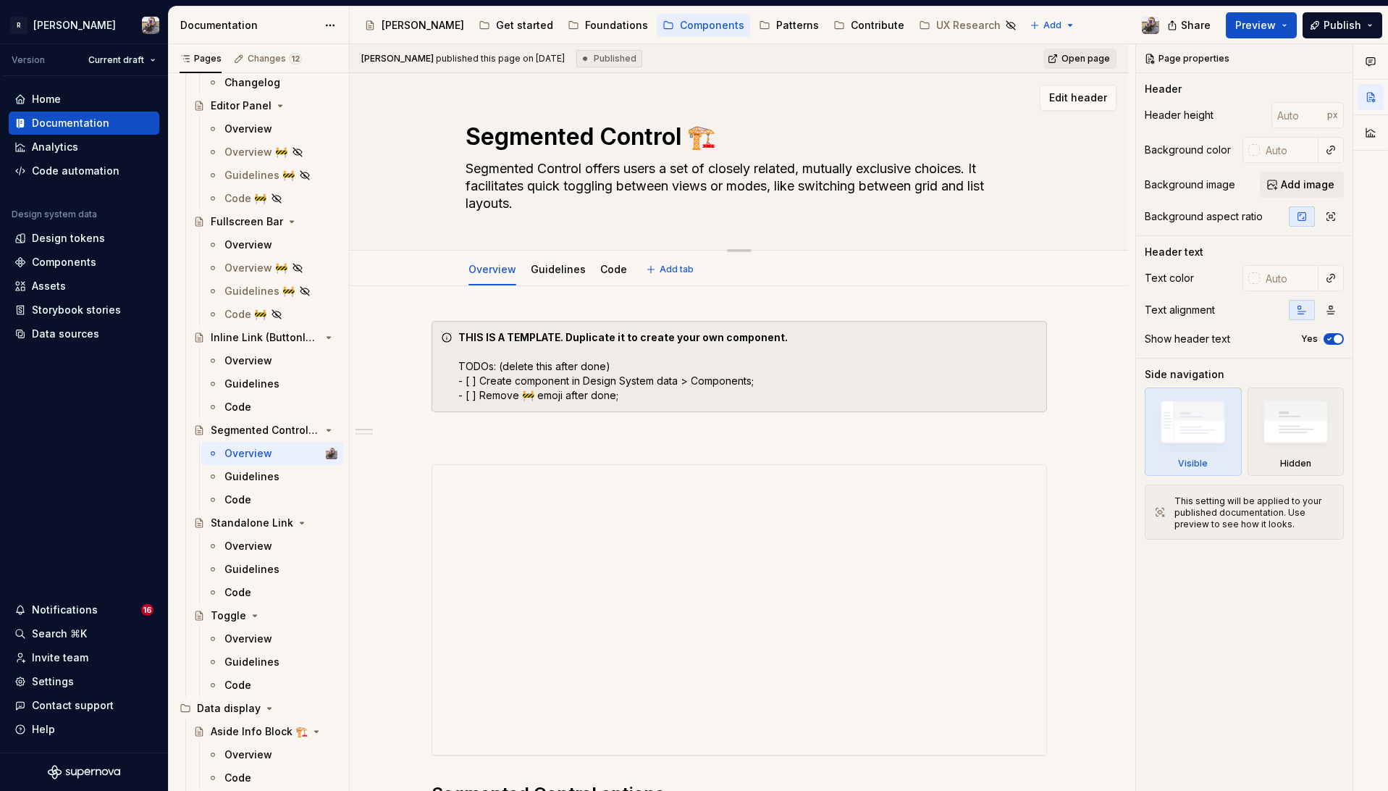
drag, startPoint x: 689, startPoint y: 130, endPoint x: 714, endPoint y: 129, distance: 25.4
click at [714, 129] on textarea "Segmented Control 🏗️" at bounding box center [737, 136] width 548 height 35
type textarea "*"
type textarea "Segmented Control"
type textarea "*"
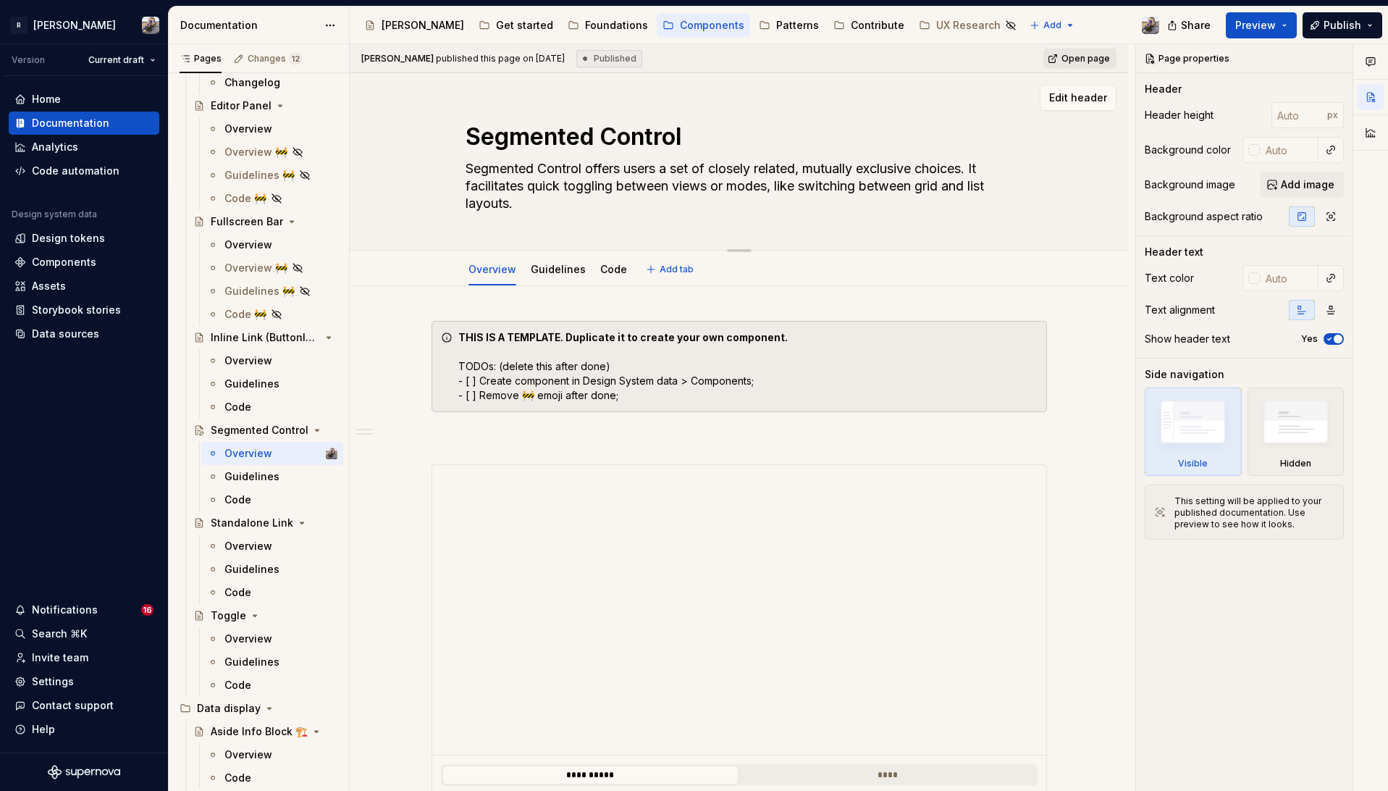
type textarea "Segmented Control"
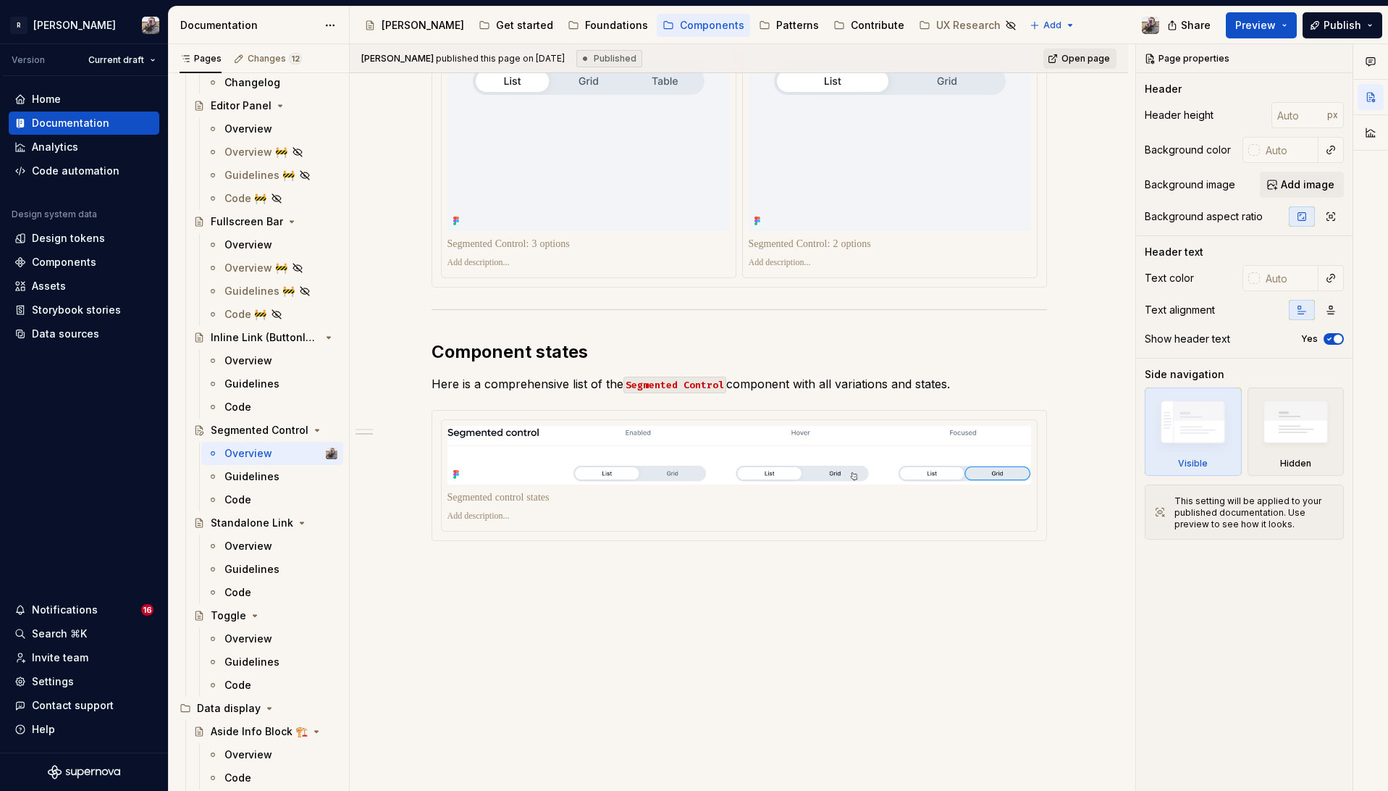
type textarea "*"
type textarea "Segmented Control"
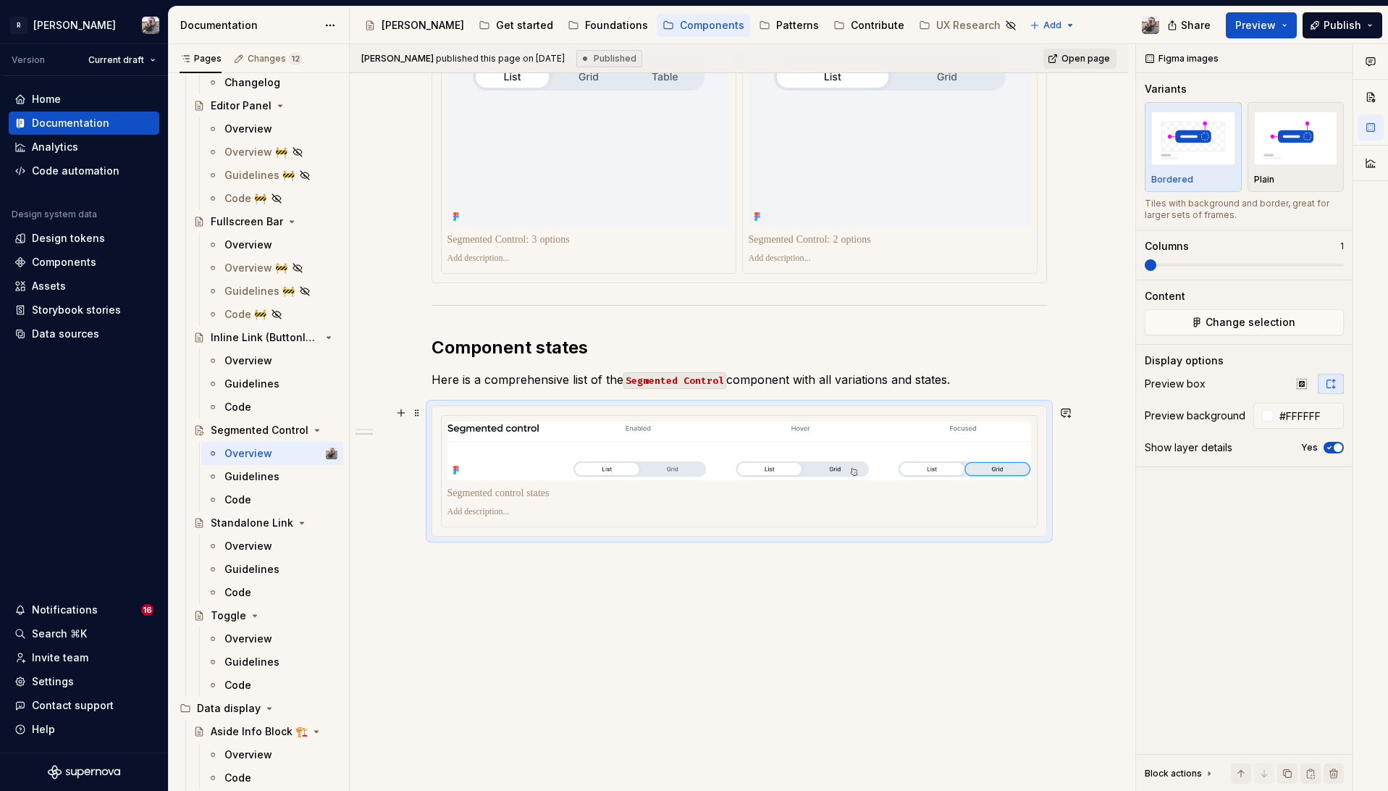
click at [461, 406] on div at bounding box center [739, 471] width 614 height 130
click at [1328, 448] on icon "button" at bounding box center [1330, 448] width 4 height 2
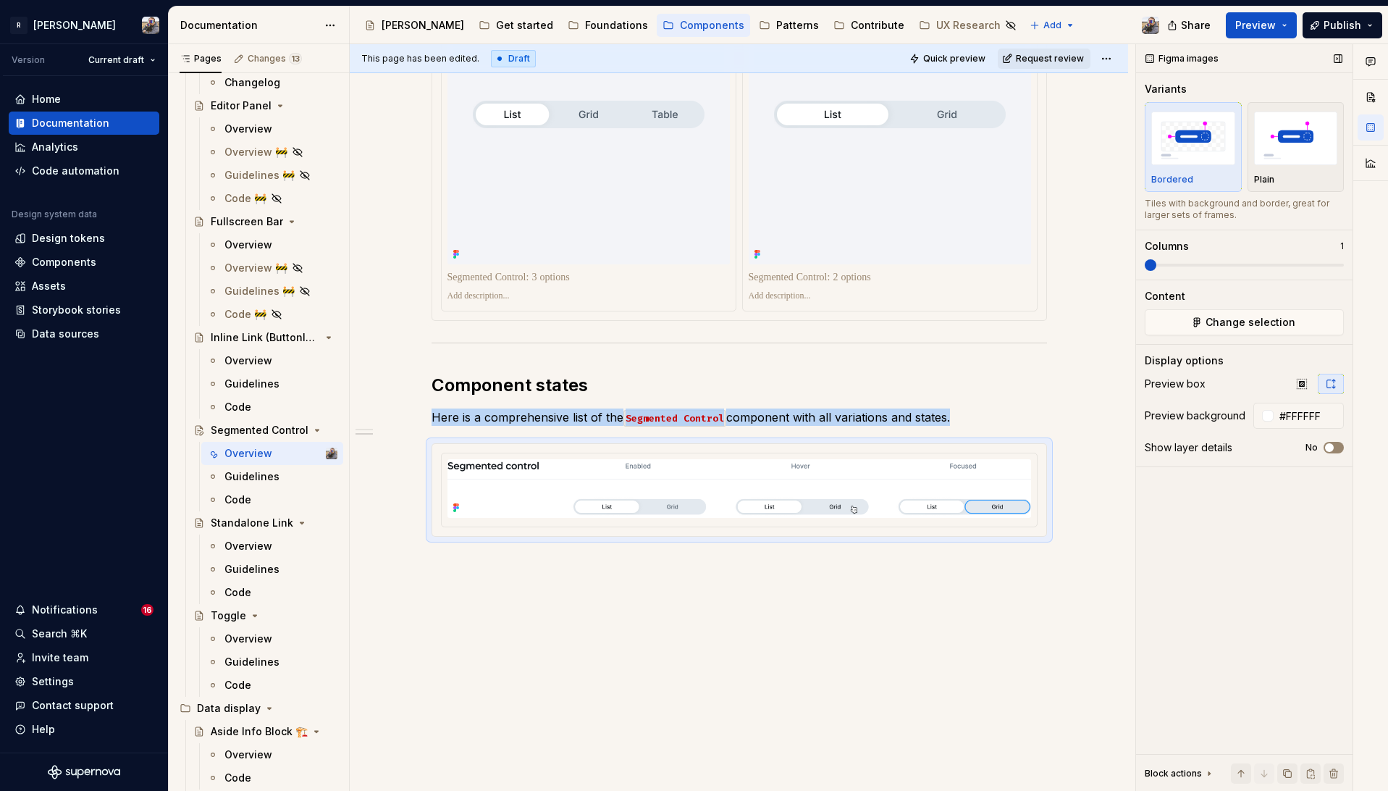
scroll to position [1924, 0]
click at [1306, 385] on icon "button" at bounding box center [1302, 384] width 12 height 12
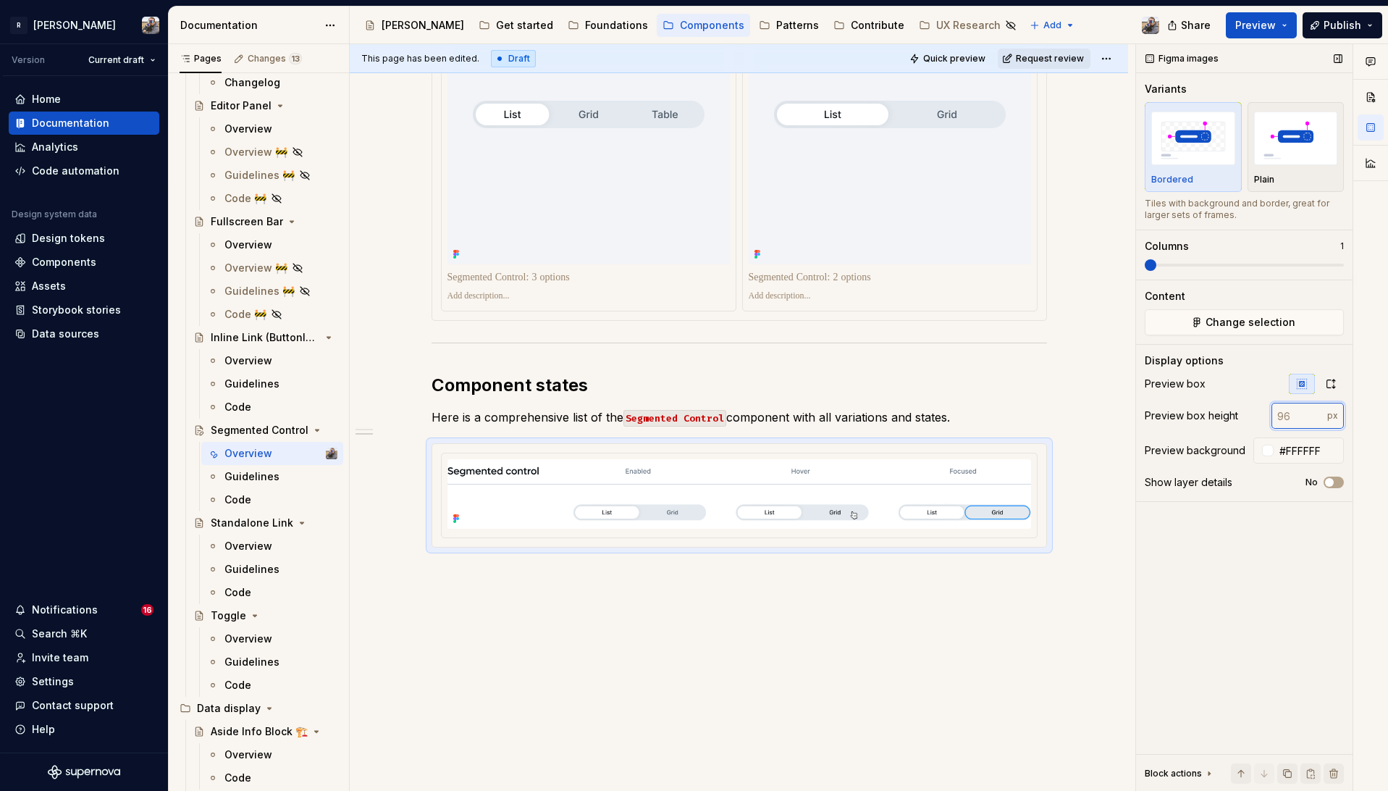
drag, startPoint x: 1291, startPoint y: 414, endPoint x: 1267, endPoint y: 412, distance: 23.3
click at [1267, 412] on div "Preview box height px" at bounding box center [1244, 416] width 199 height 26
type input "200"
type textarea "*"
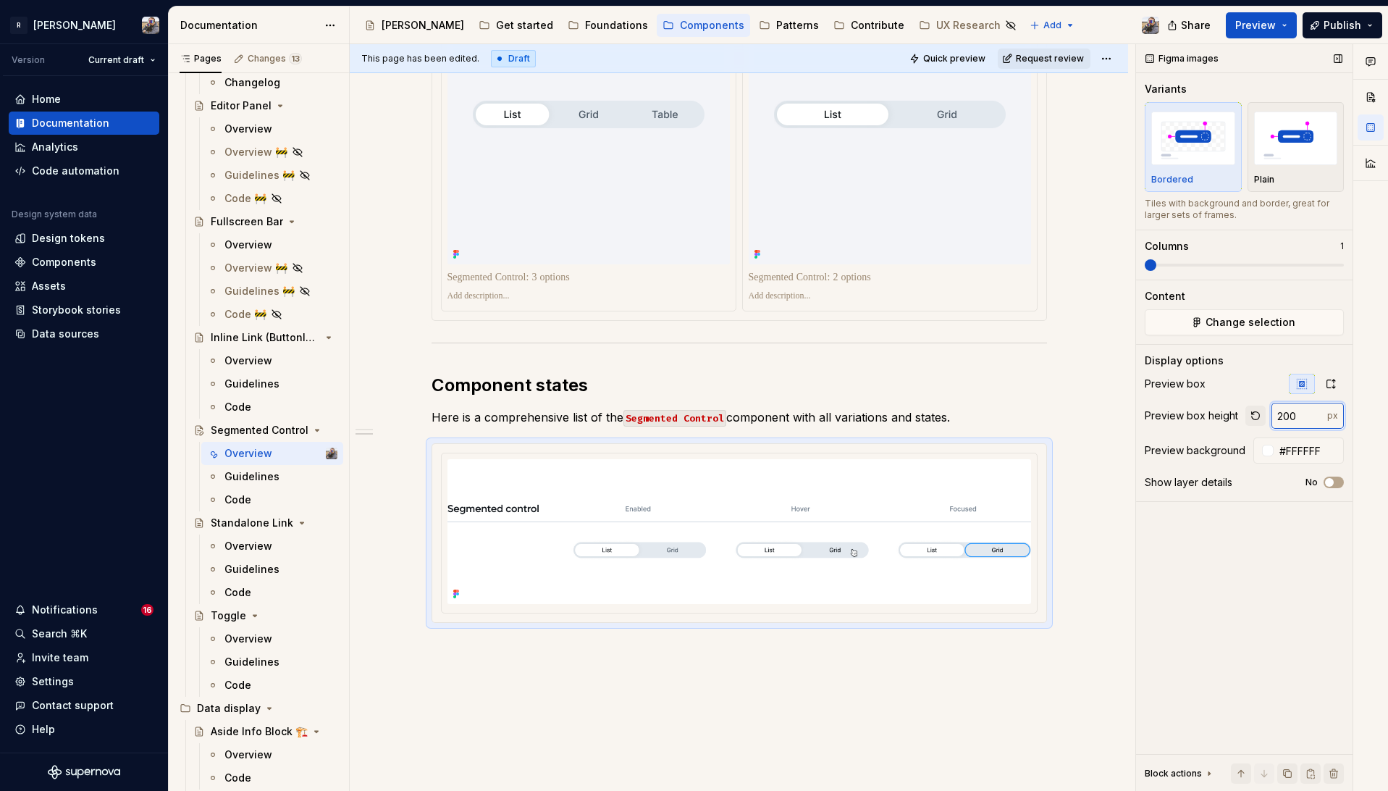
drag, startPoint x: 1299, startPoint y: 416, endPoint x: 1257, endPoint y: 413, distance: 42.1
click at [1257, 413] on div "200 px" at bounding box center [1295, 416] width 98 height 26
type input "150"
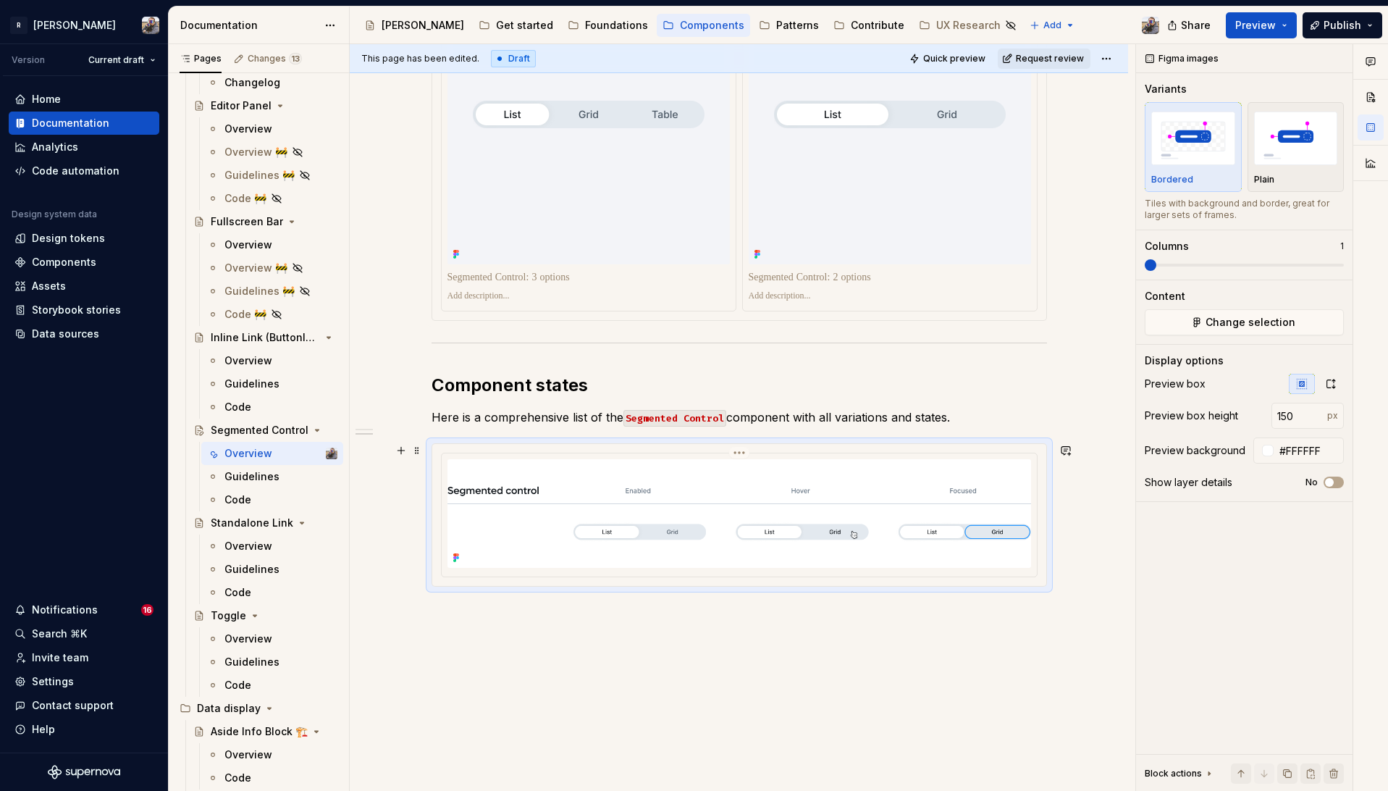
scroll to position [0, 0]
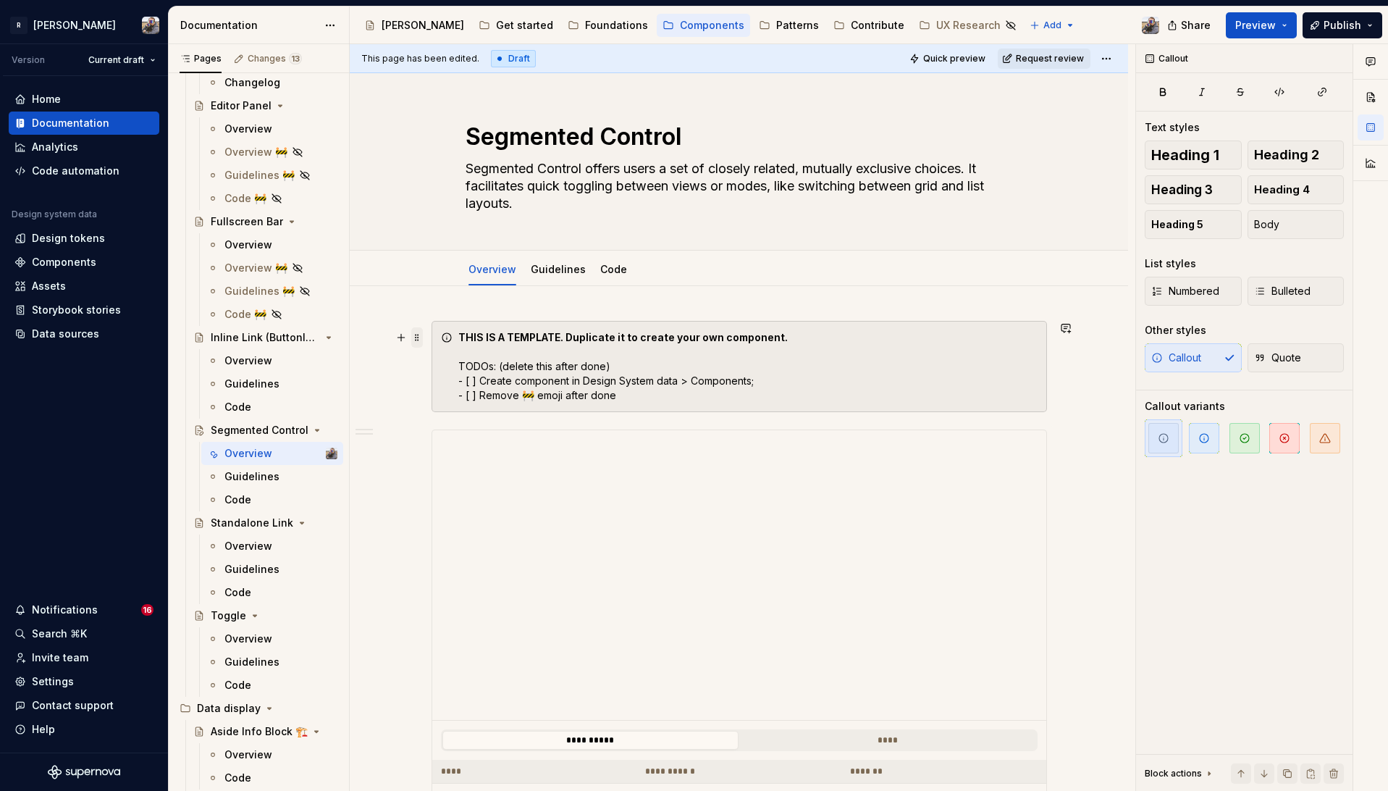
click at [416, 336] on span at bounding box center [417, 337] width 12 height 20
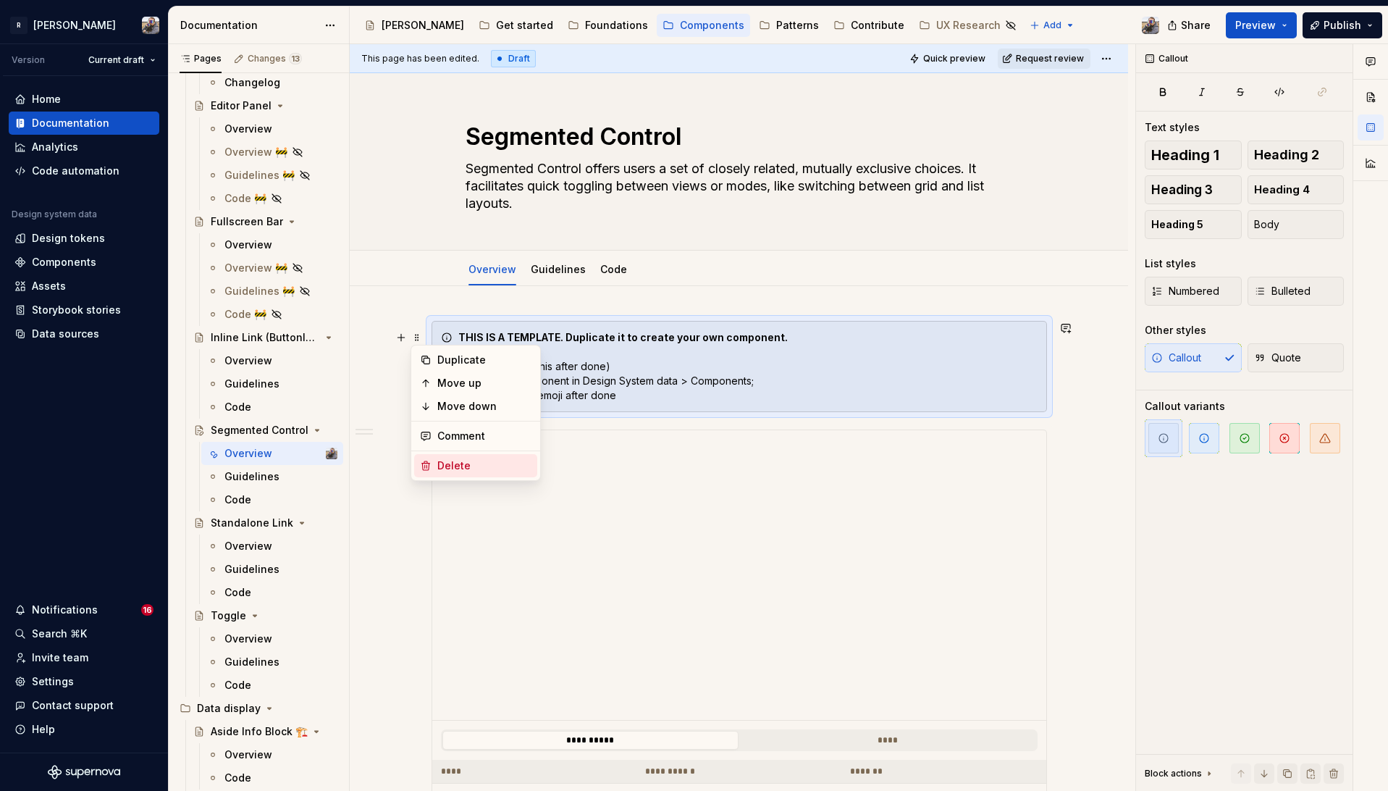
click at [438, 456] on div "Delete" at bounding box center [475, 465] width 123 height 23
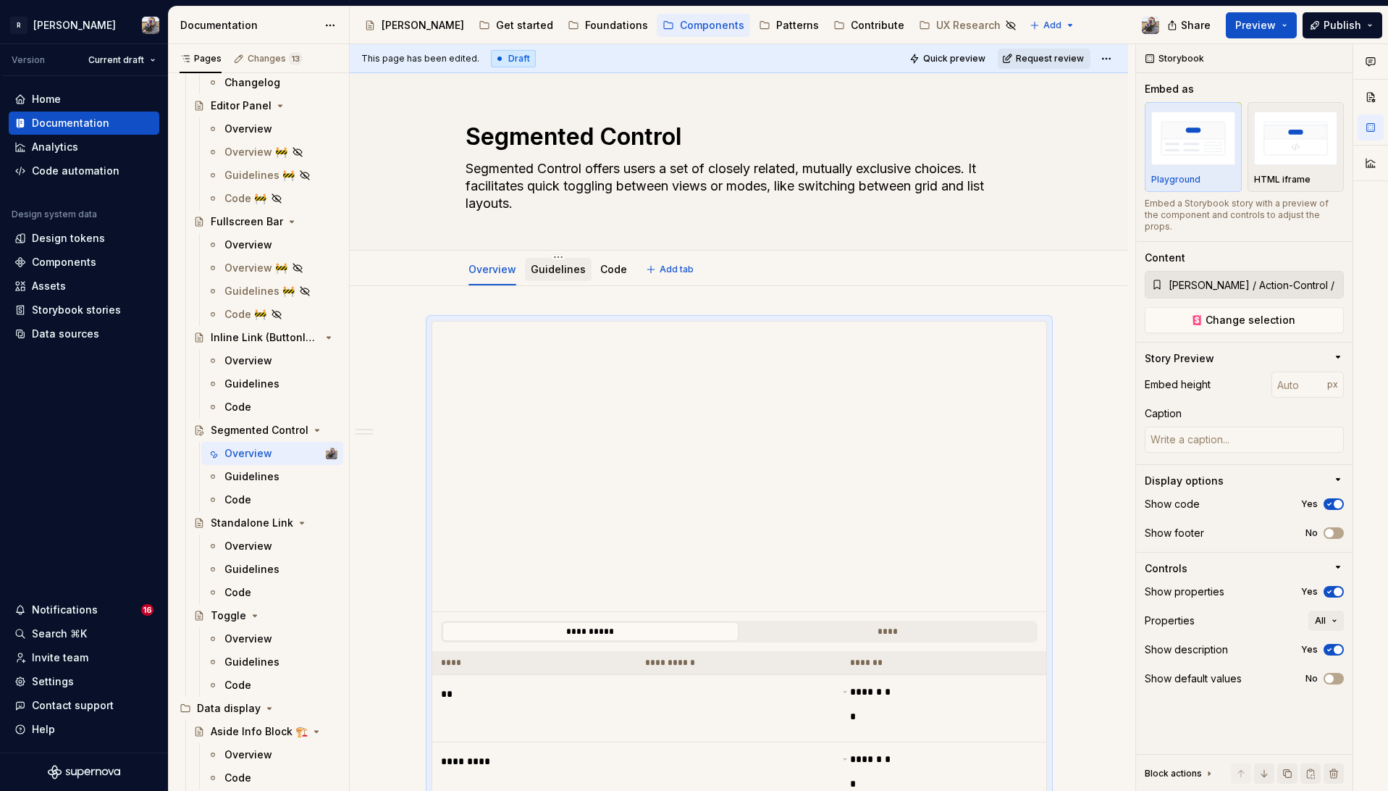
click at [544, 277] on div "Guidelines" at bounding box center [558, 269] width 55 height 17
click at [545, 274] on link "Guidelines" at bounding box center [558, 269] width 55 height 12
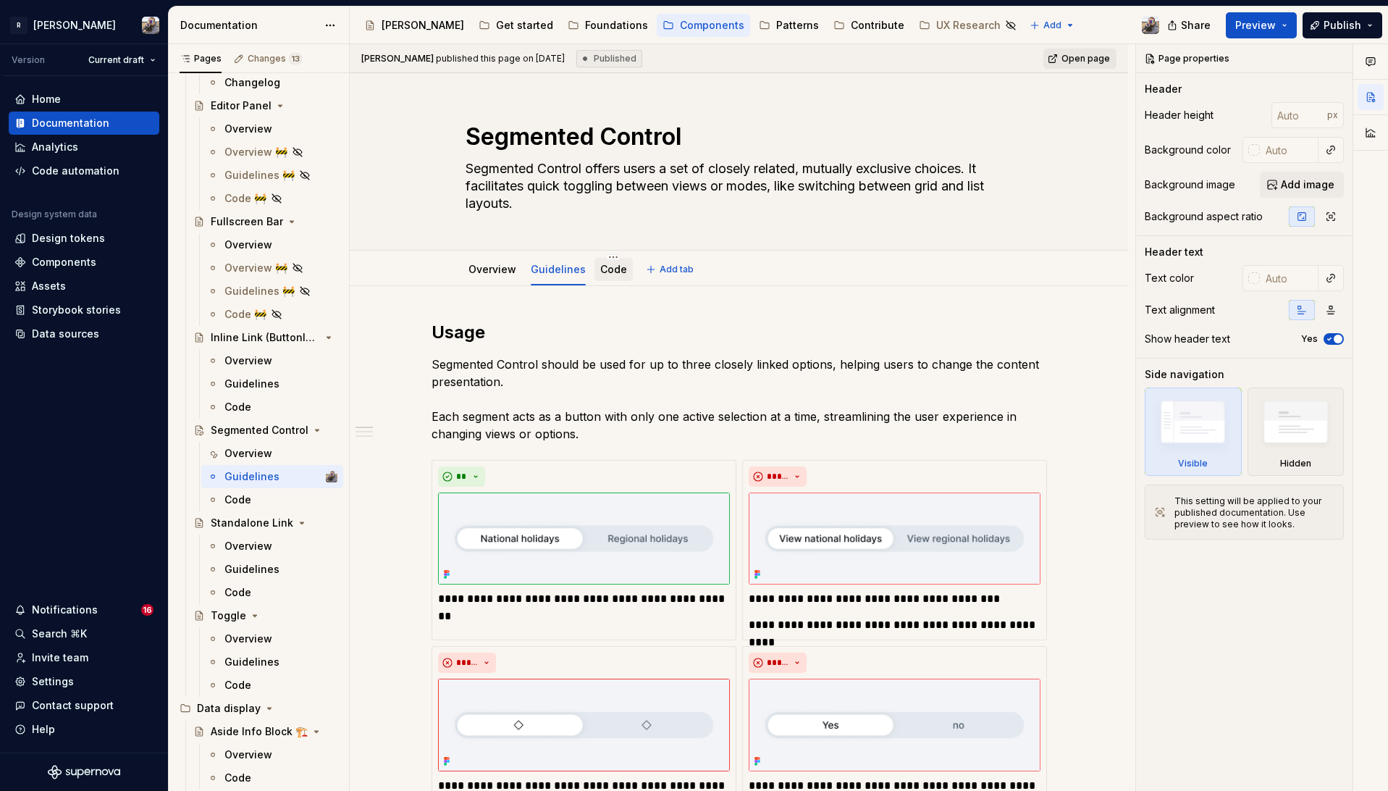
click at [600, 275] on div "Code" at bounding box center [613, 269] width 27 height 14
click at [505, 274] on link "Overview" at bounding box center [493, 269] width 48 height 12
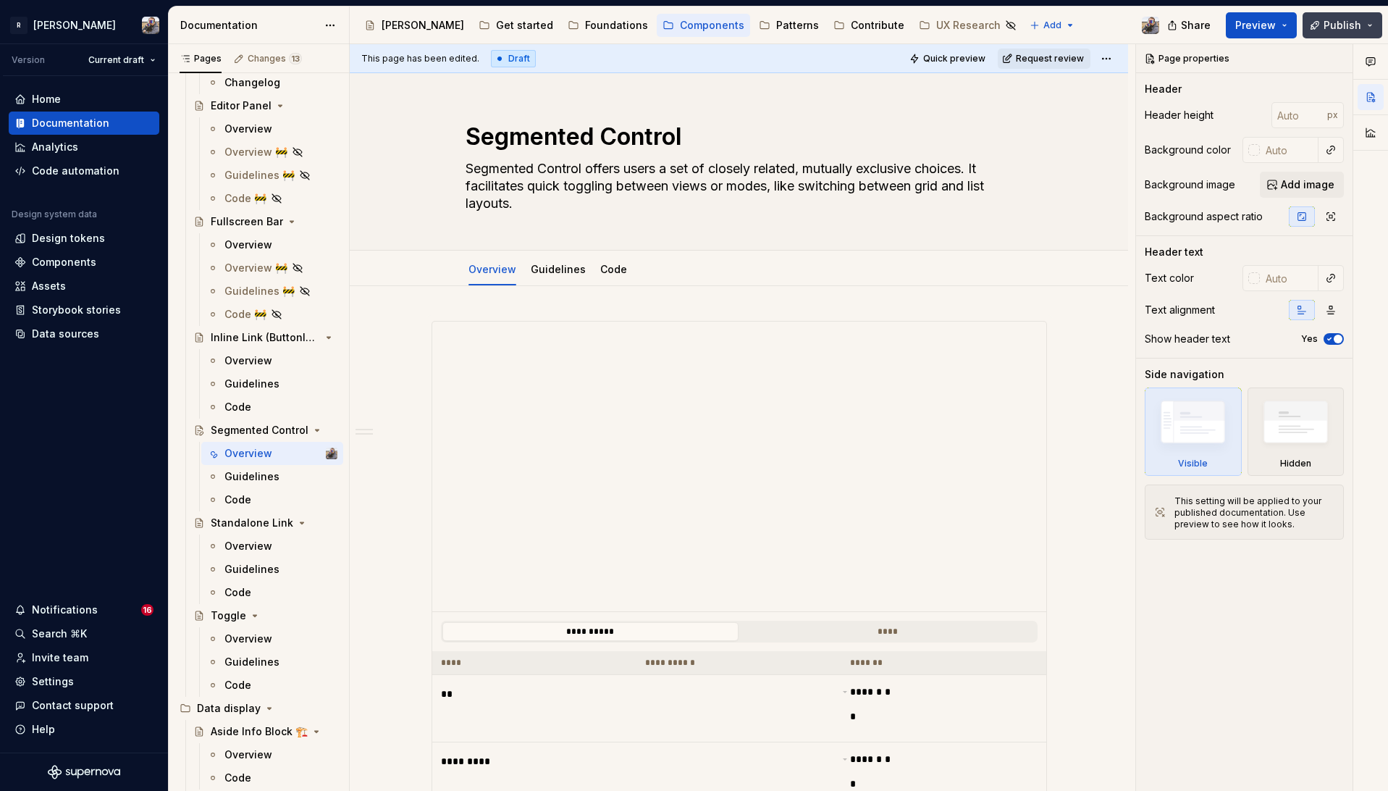
click at [1343, 20] on span "Publish" at bounding box center [1343, 25] width 38 height 14
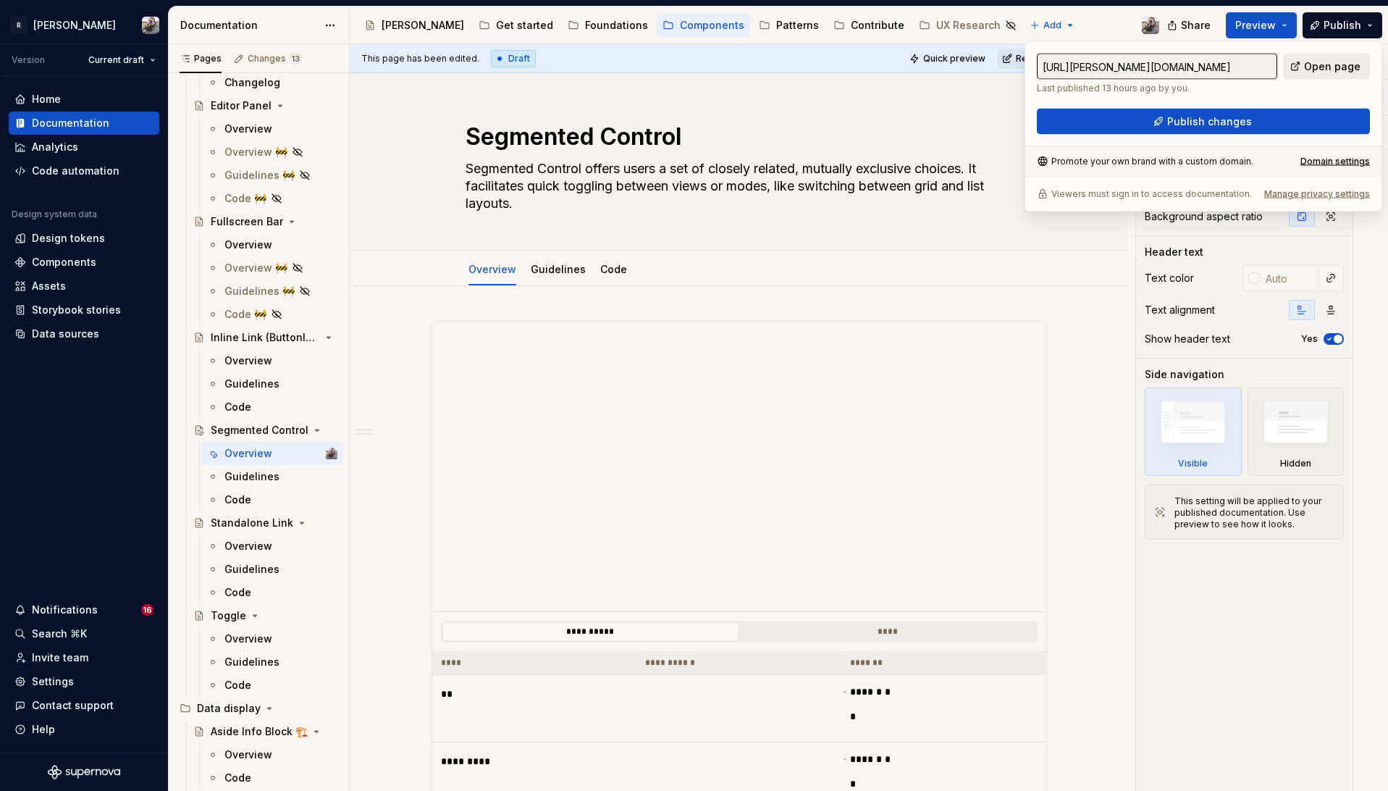
click at [1314, 72] on span "Open page" at bounding box center [1332, 66] width 56 height 14
click at [1232, 118] on span "Publish changes" at bounding box center [1209, 121] width 85 height 14
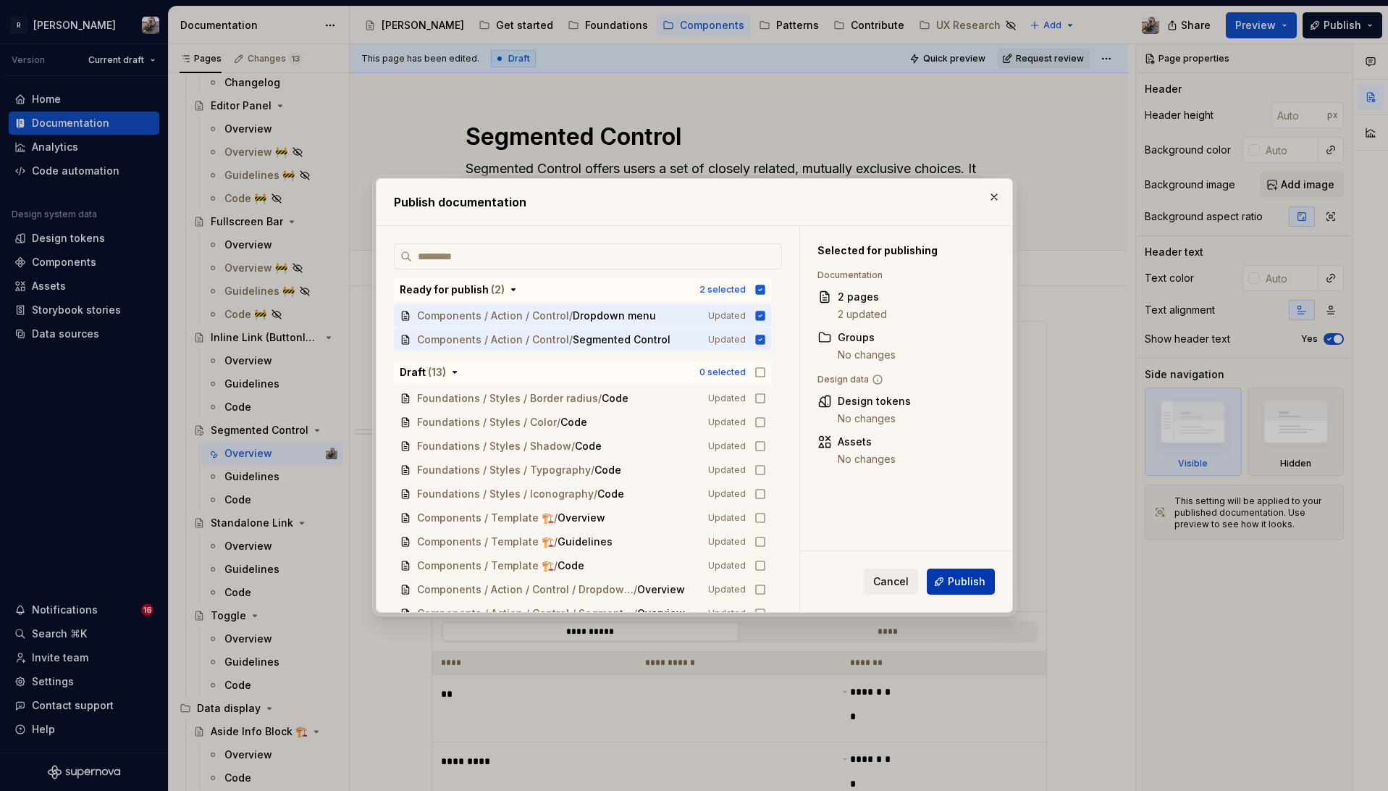
click at [950, 579] on span "Publish" at bounding box center [967, 581] width 38 height 14
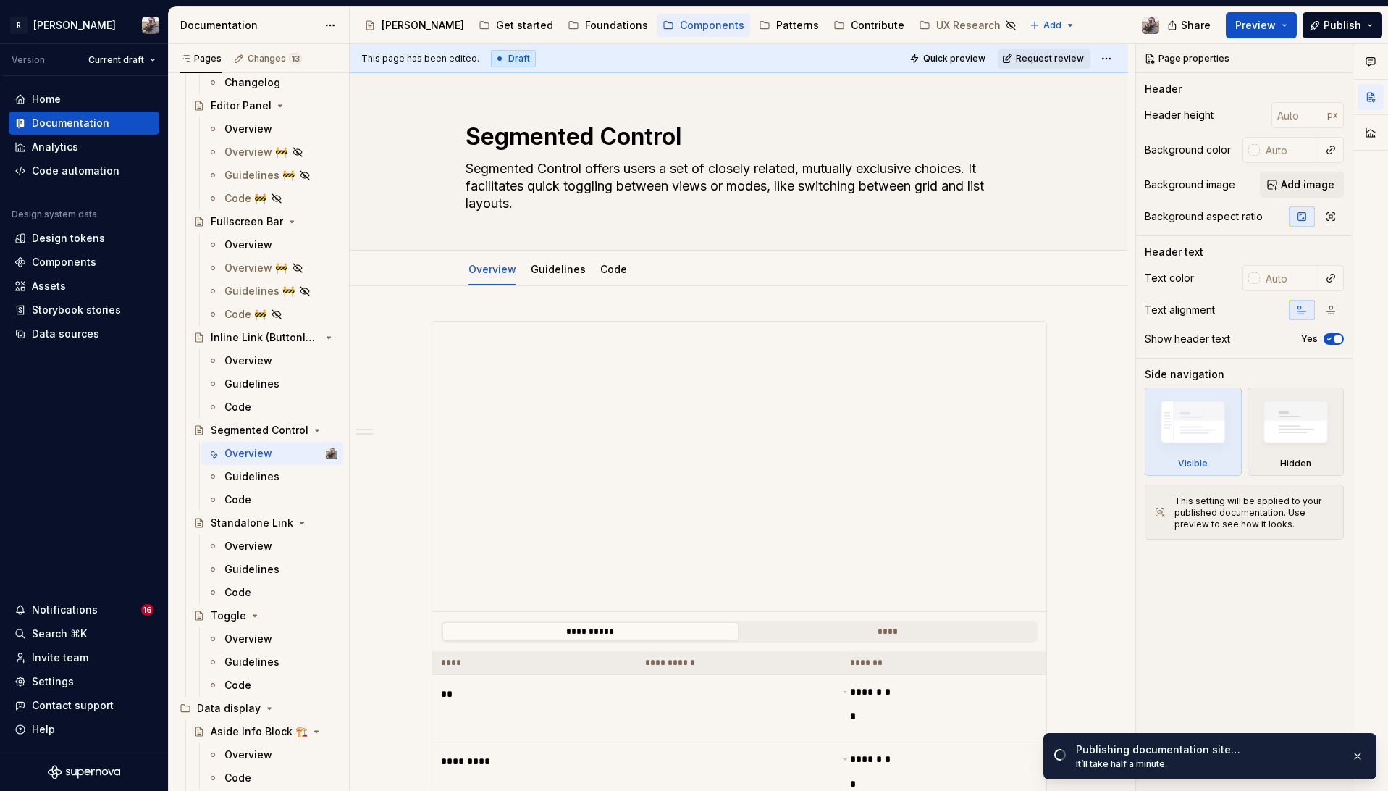
type textarea "*"
